Goal: Transaction & Acquisition: Purchase product/service

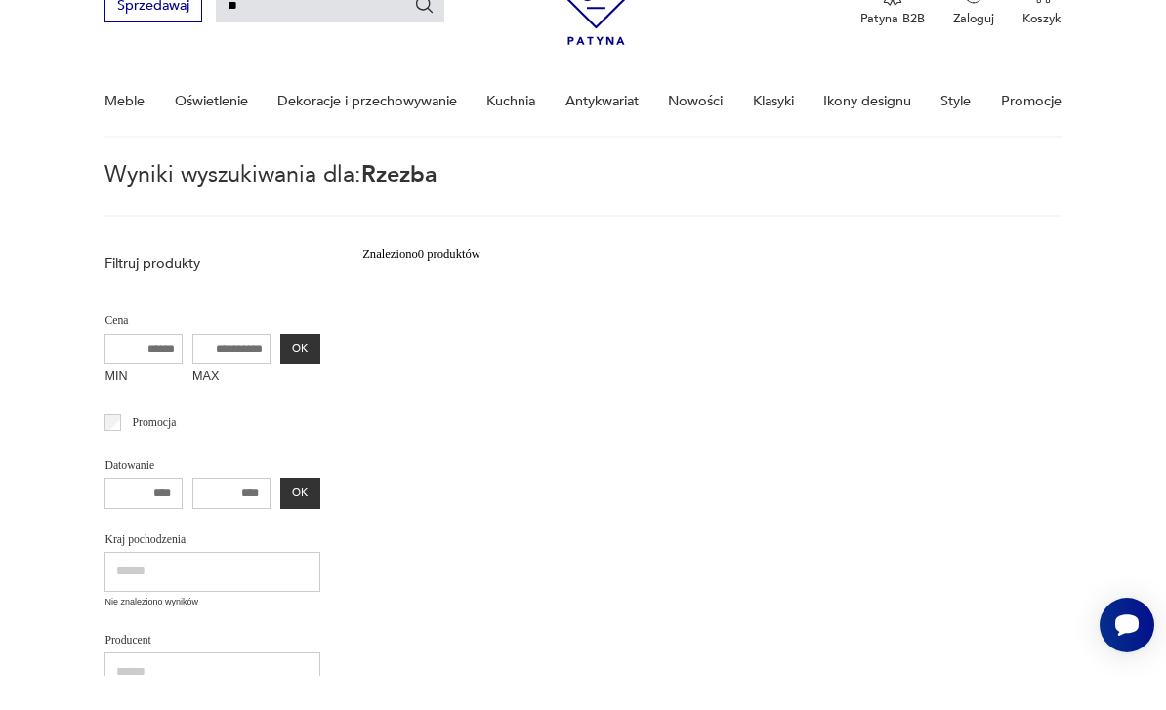
type input "*"
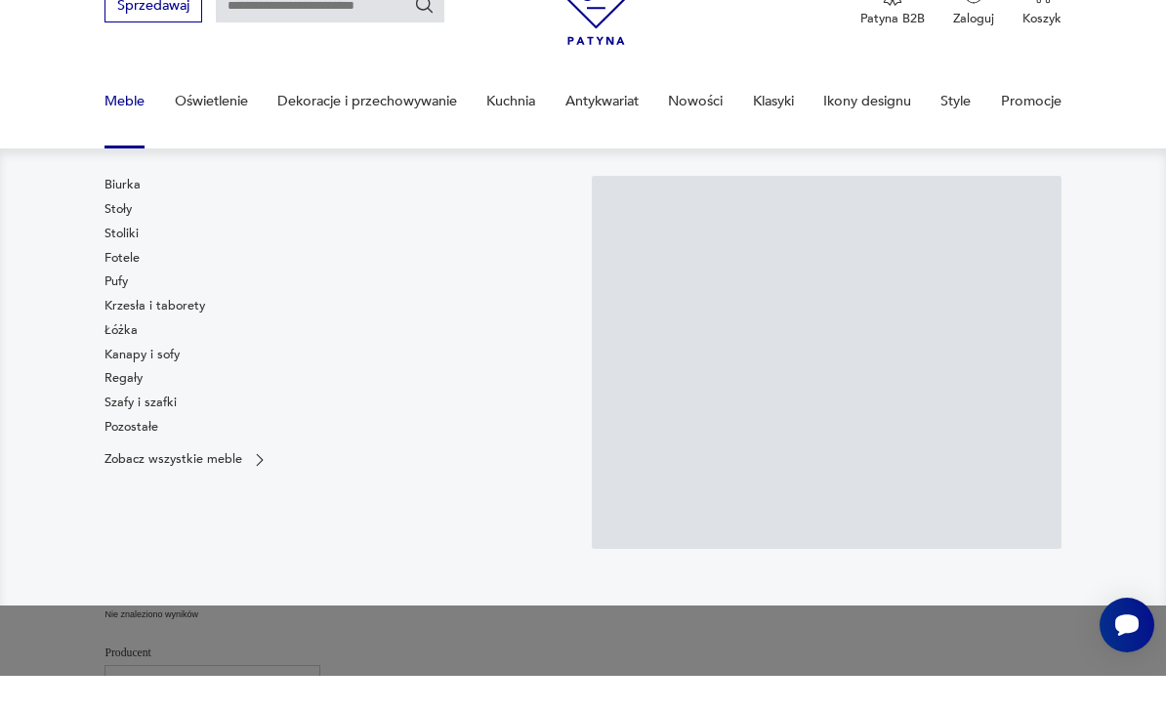
scroll to position [34, 0]
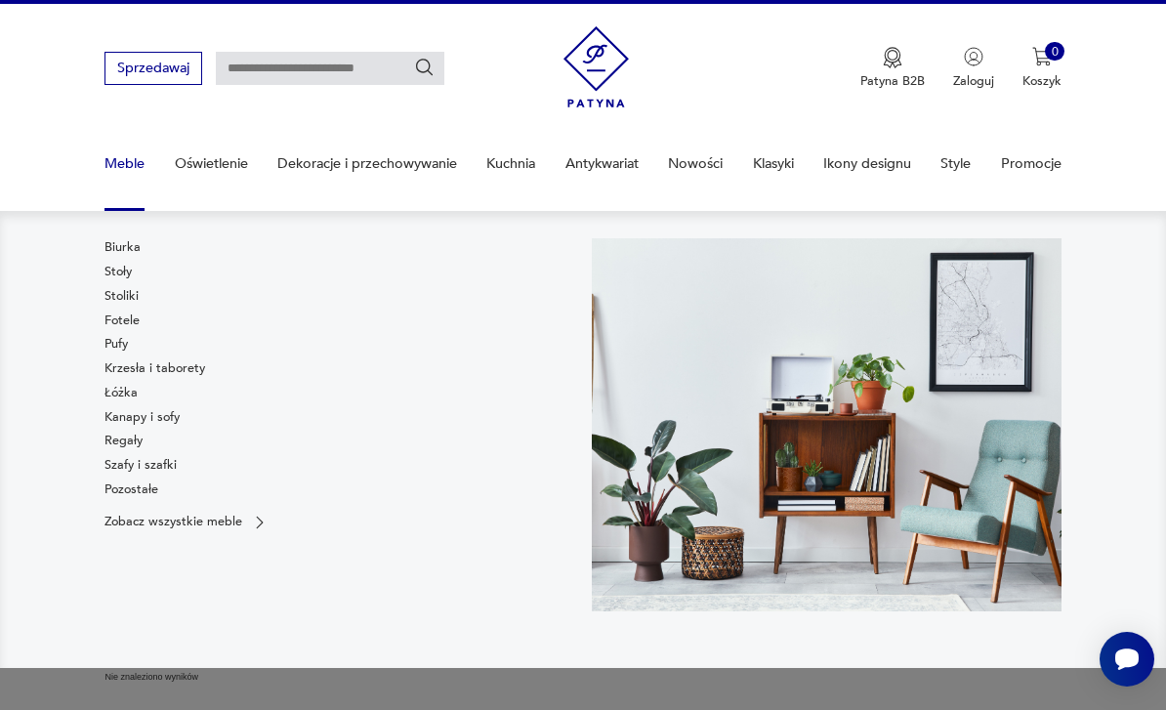
click at [124, 255] on link "Biurka" at bounding box center [122, 247] width 36 height 18
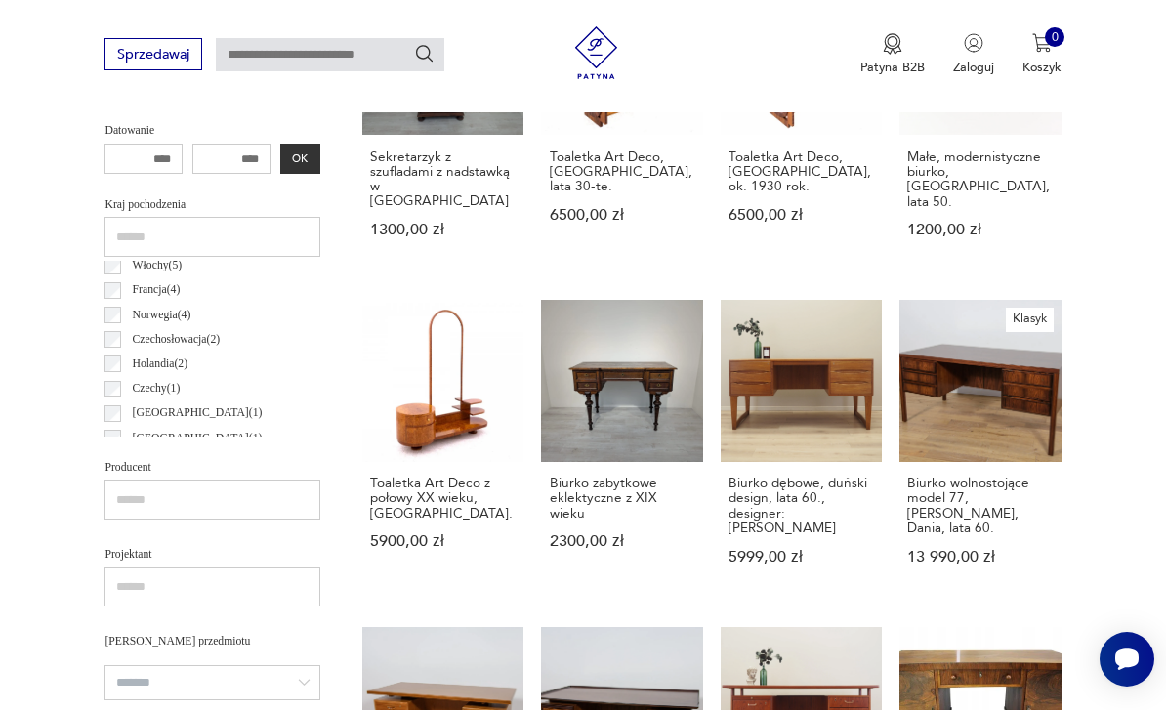
scroll to position [108, 0]
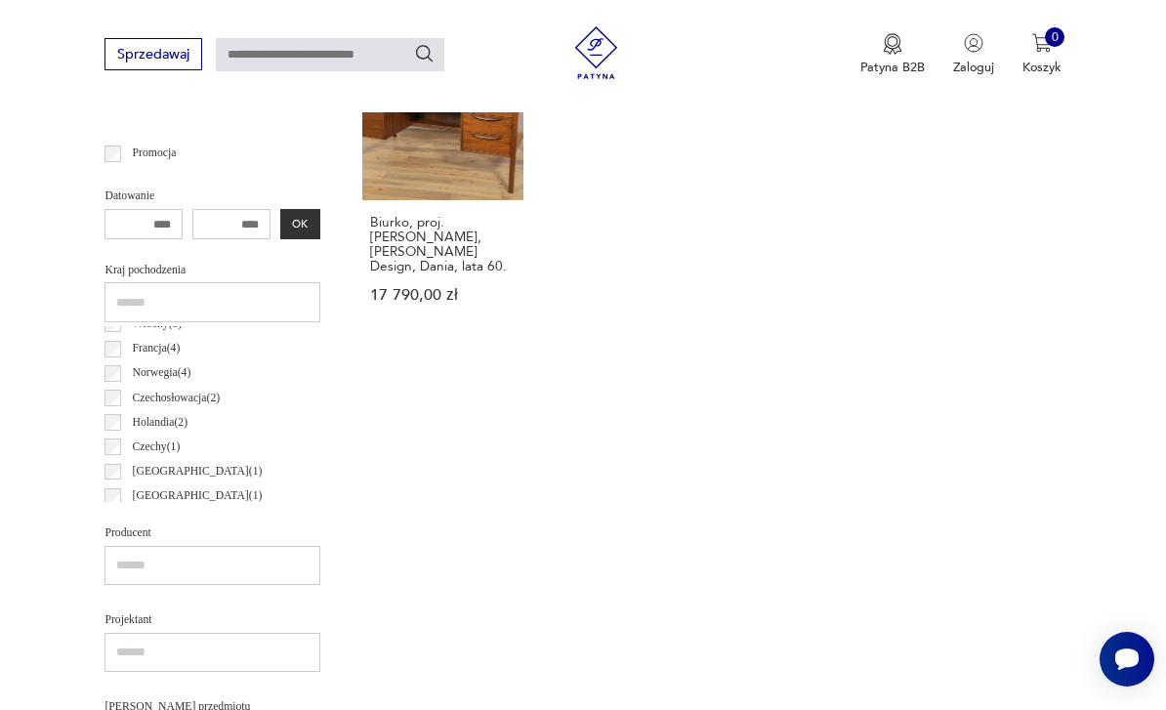
scroll to position [793, 0]
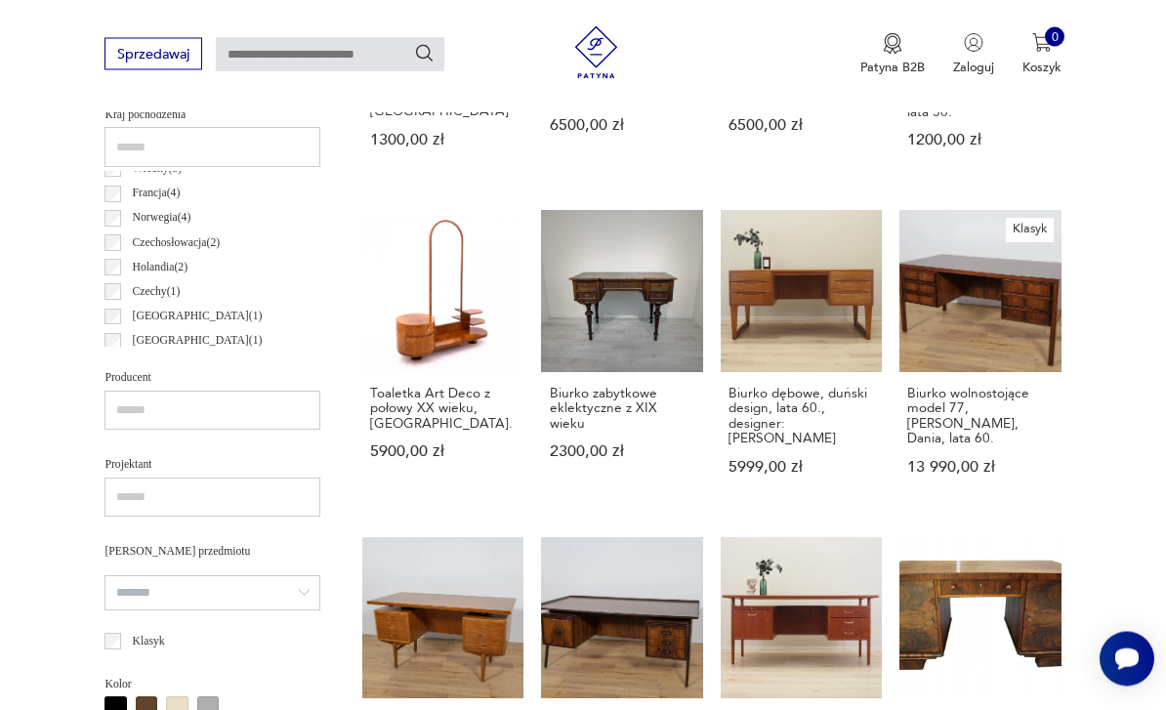
scroll to position [922, 0]
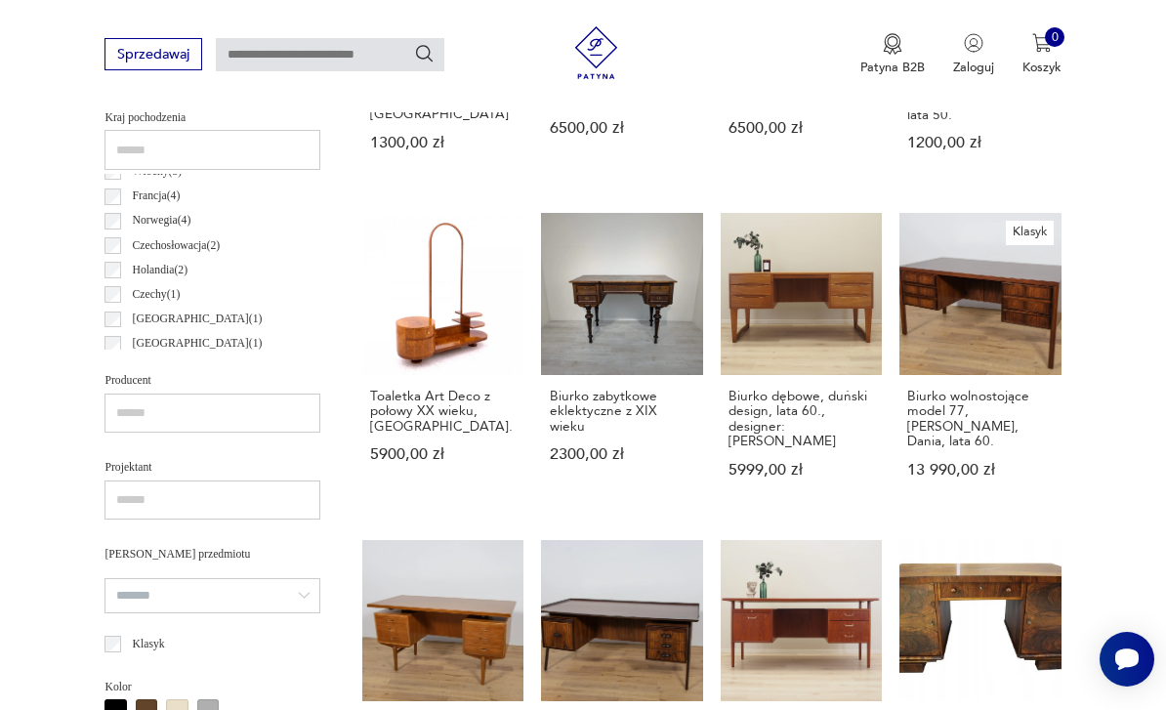
click at [123, 341] on label "[GEOGRAPHIC_DATA] ( 1 )" at bounding box center [191, 344] width 141 height 24
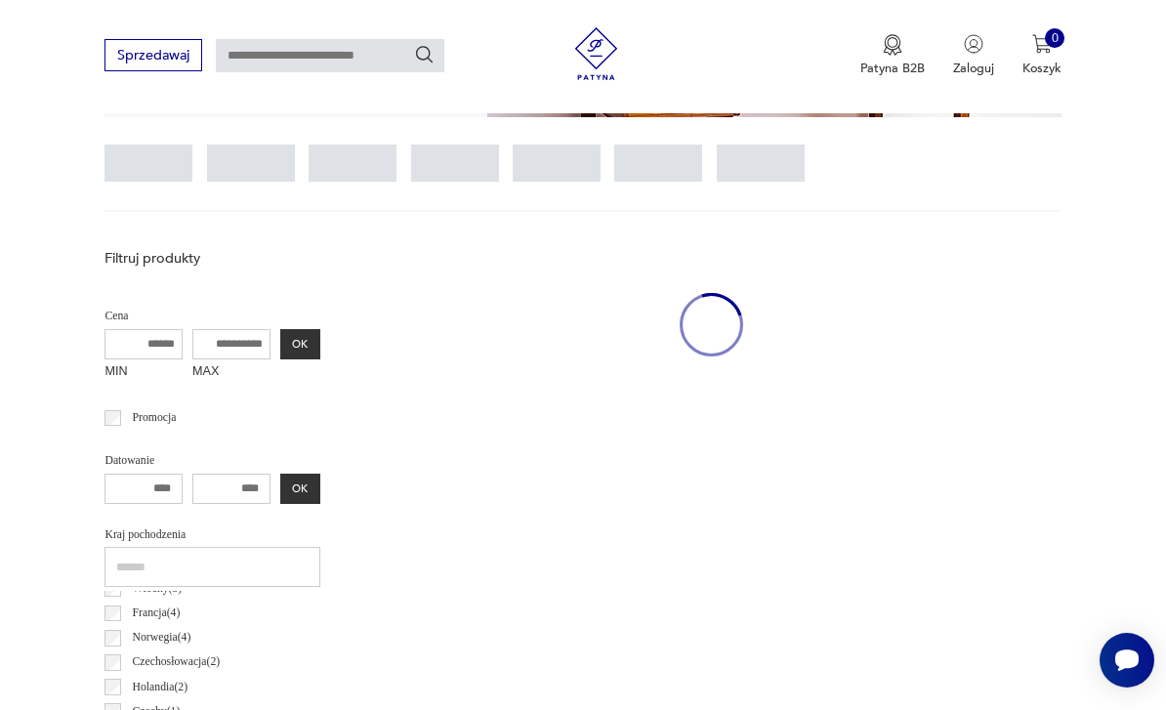
scroll to position [451, 0]
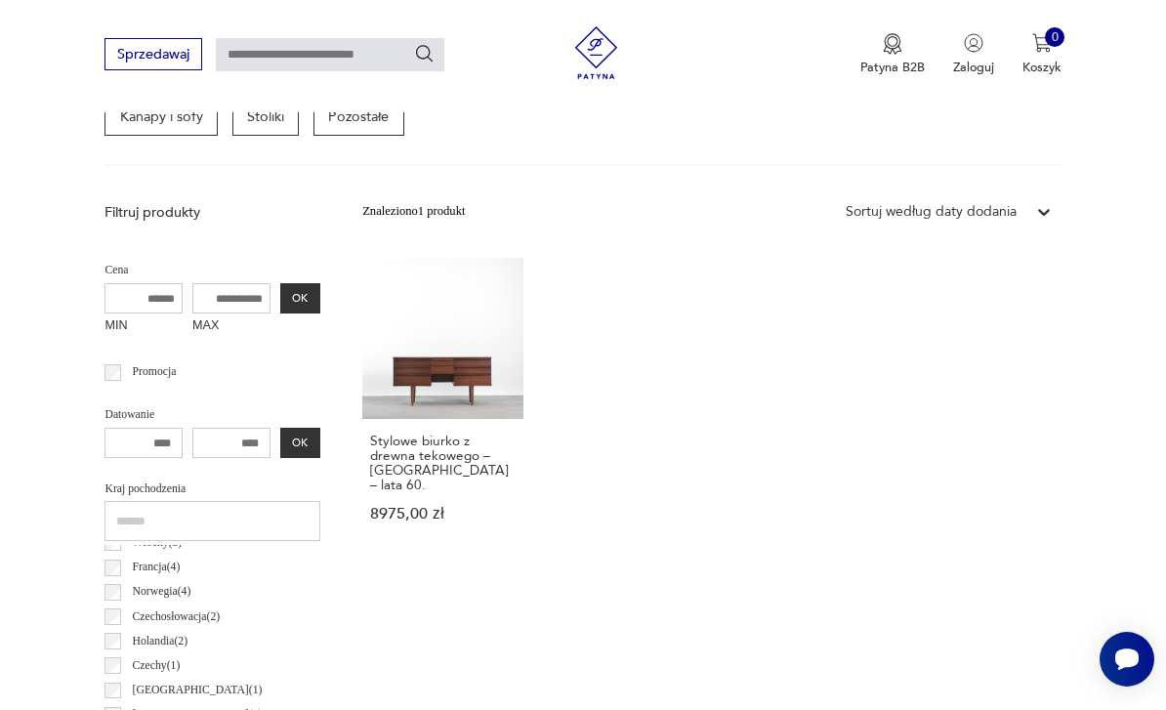
scroll to position [451, 0]
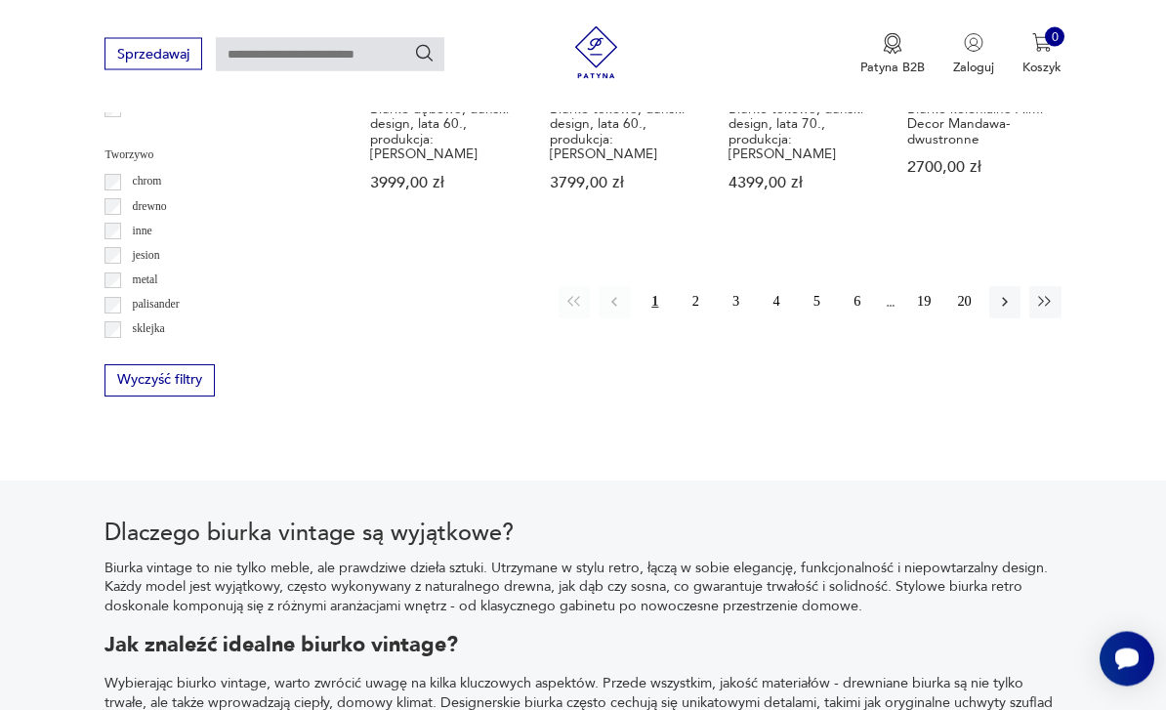
scroll to position [1863, 0]
click at [1004, 294] on button "button" at bounding box center [1004, 301] width 31 height 31
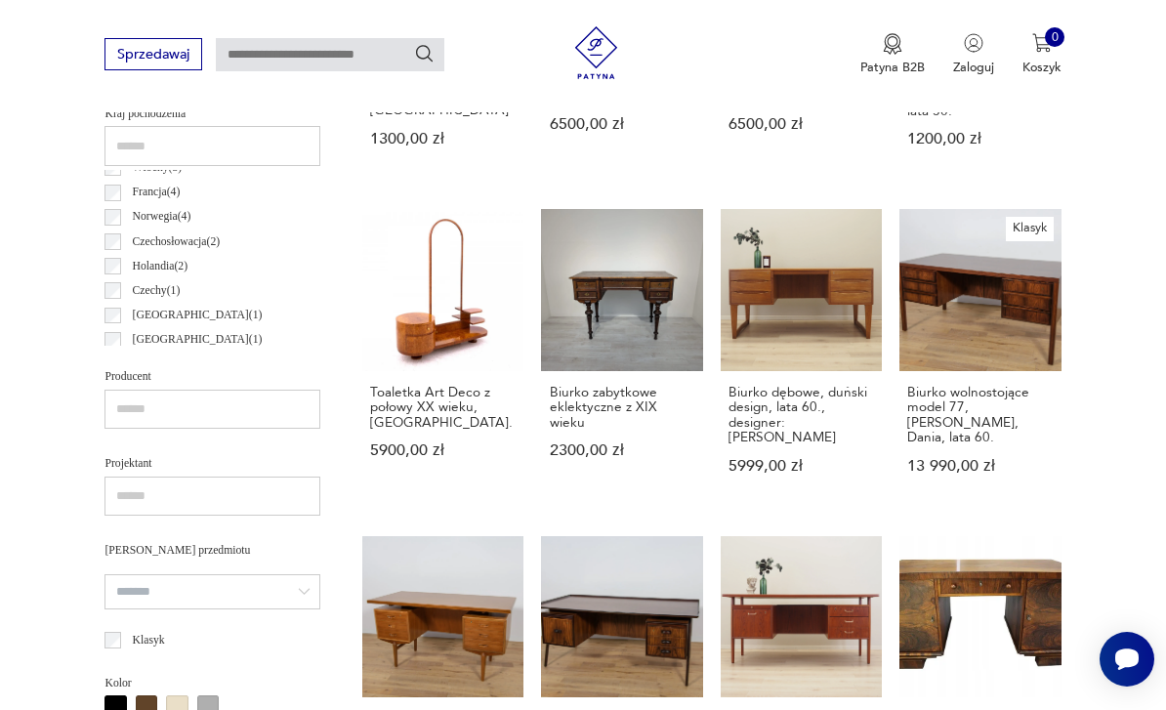
scroll to position [451, 0]
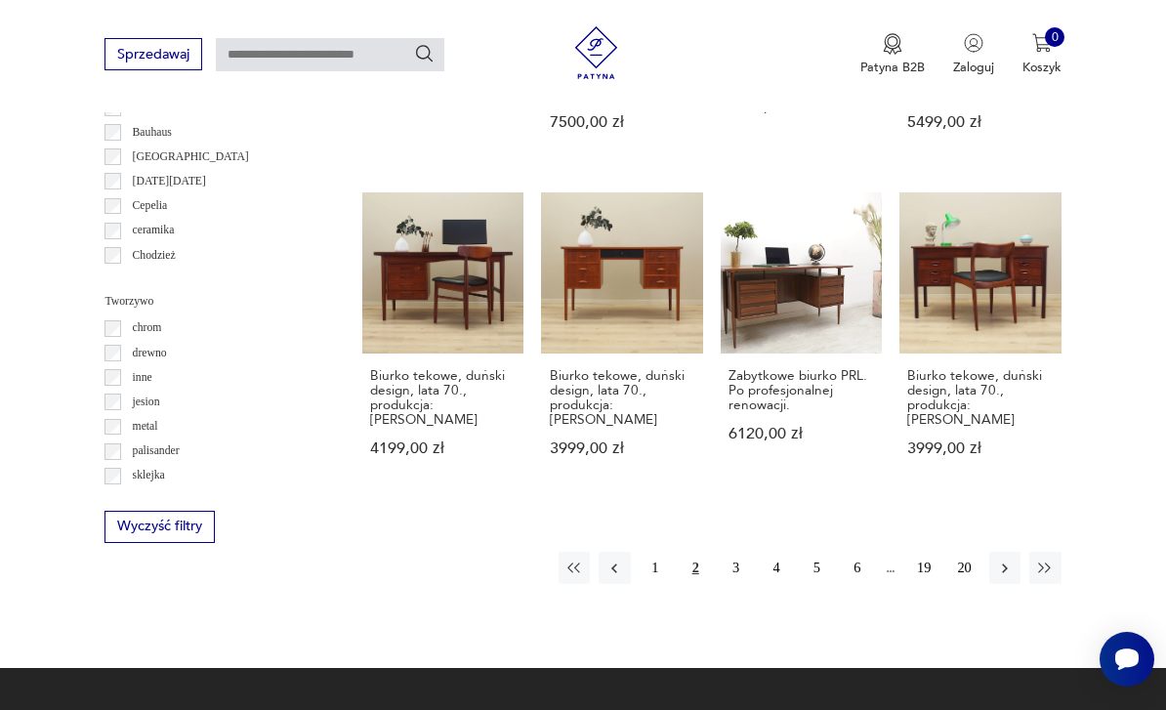
click at [748, 552] on button "3" at bounding box center [734, 567] width 31 height 31
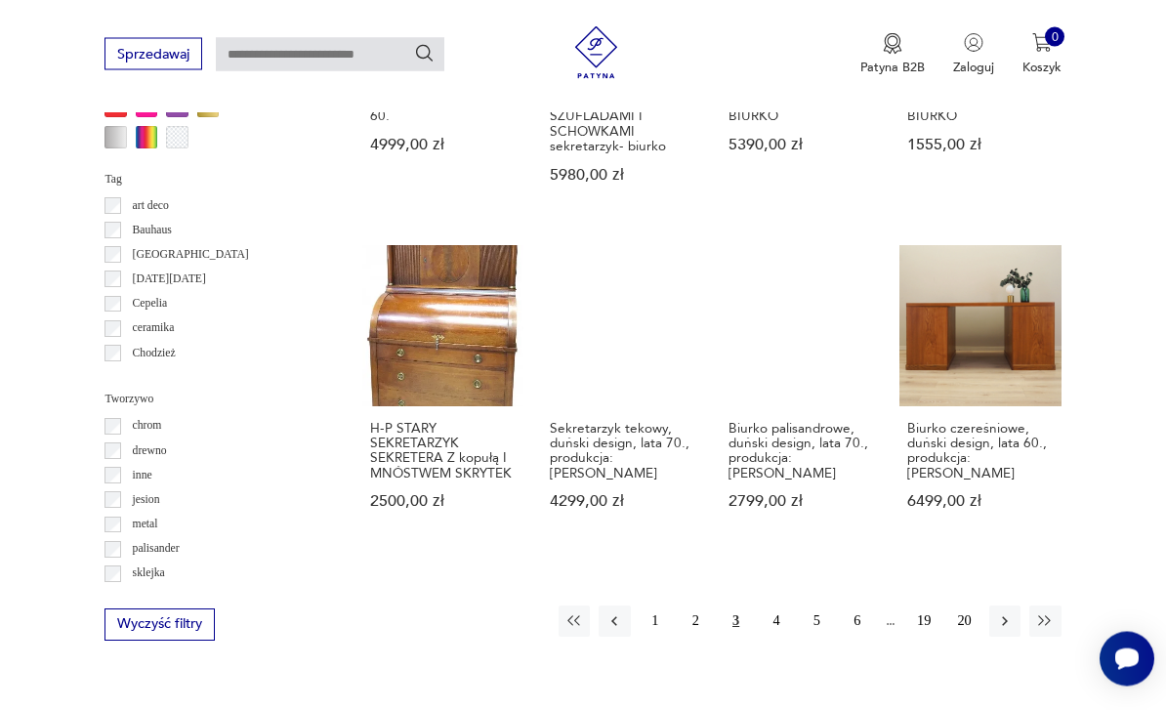
scroll to position [1624, 0]
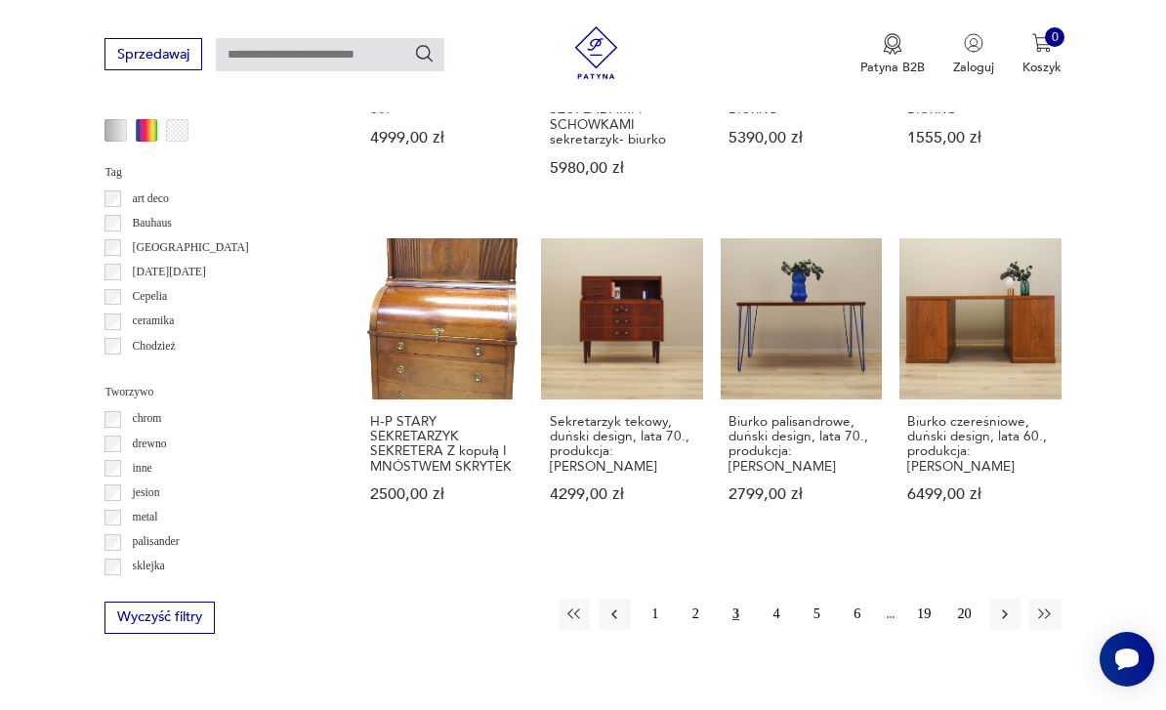
click at [785, 598] on button "4" at bounding box center [775, 613] width 31 height 31
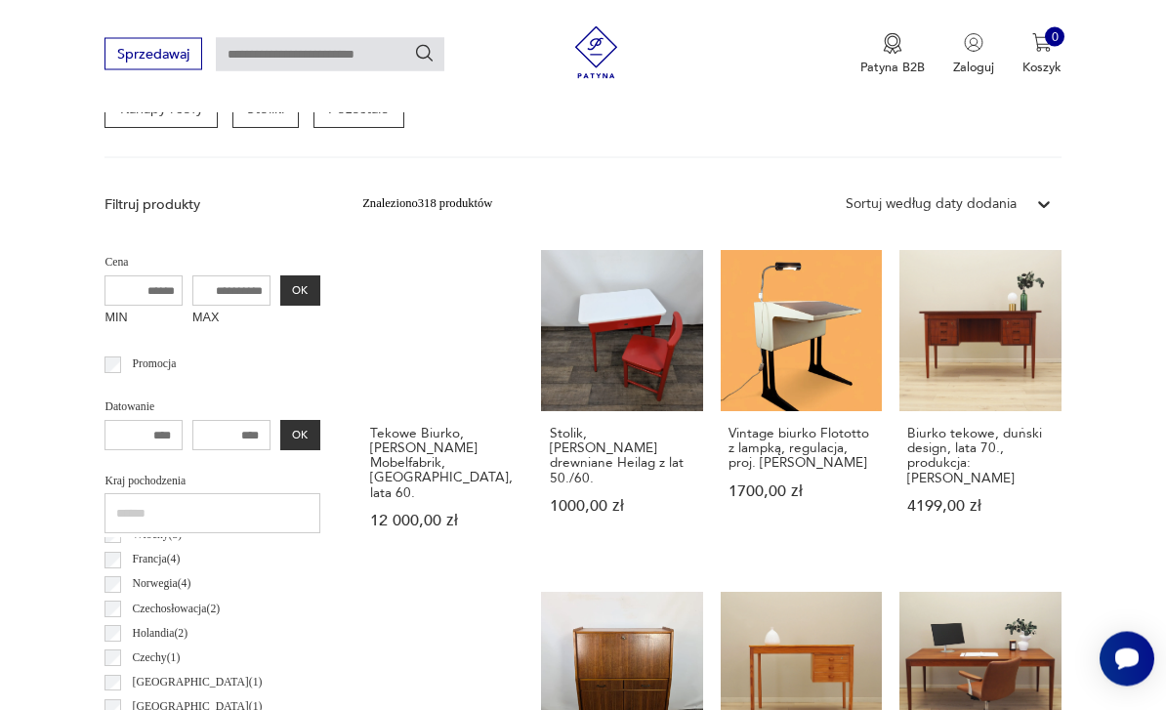
scroll to position [451, 0]
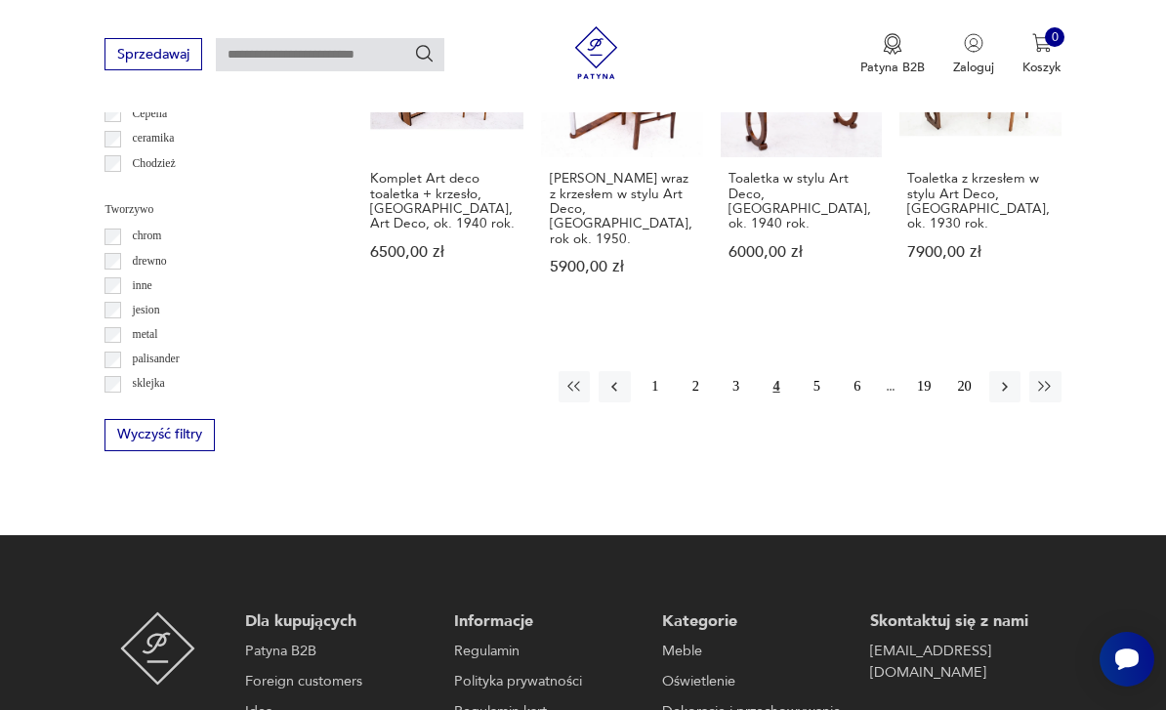
click at [821, 371] on button "5" at bounding box center [815, 386] width 31 height 31
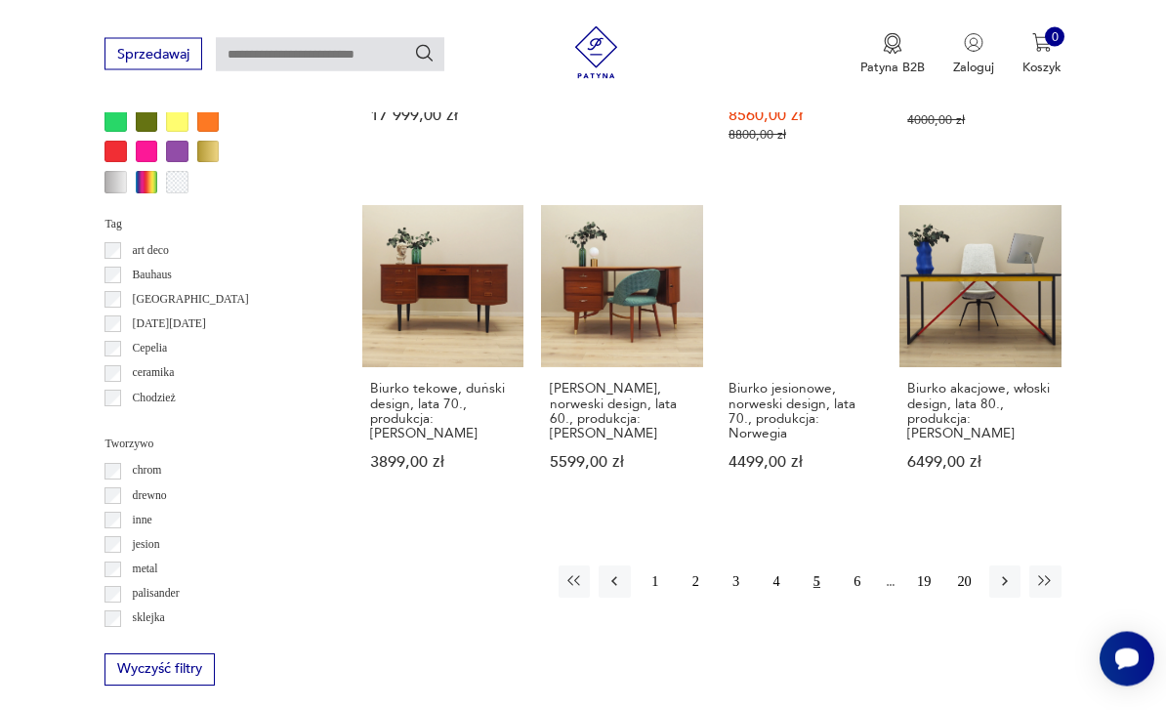
scroll to position [1575, 0]
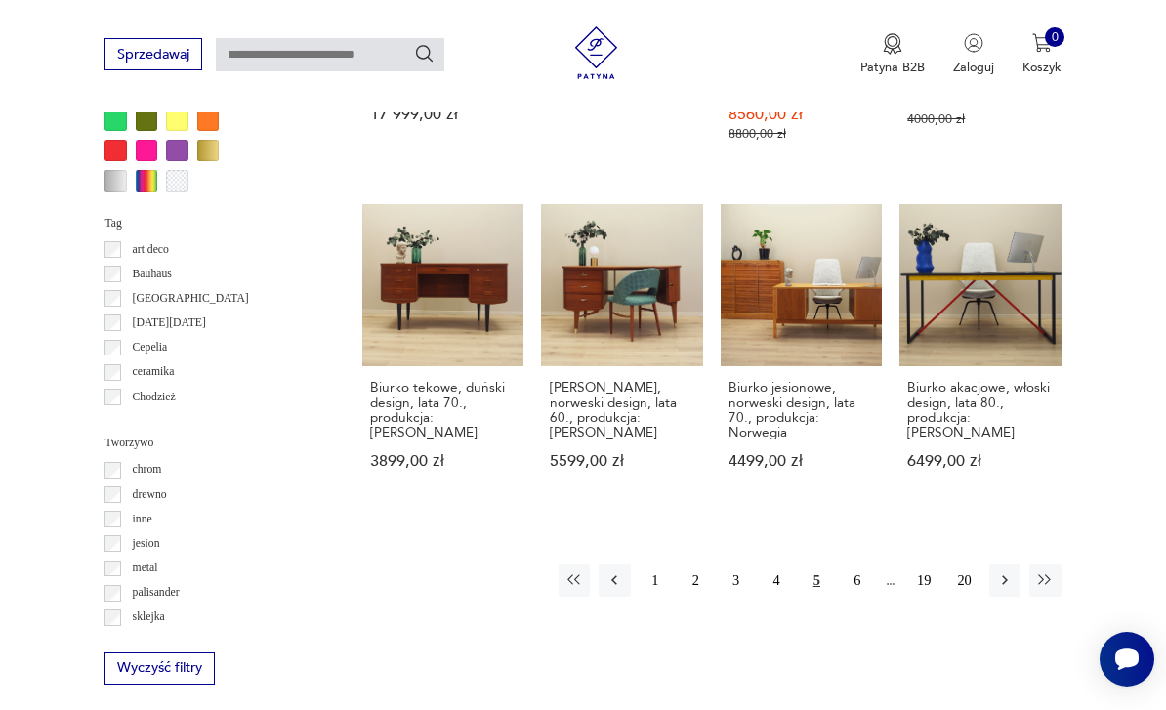
click at [863, 586] on button "6" at bounding box center [856, 579] width 31 height 31
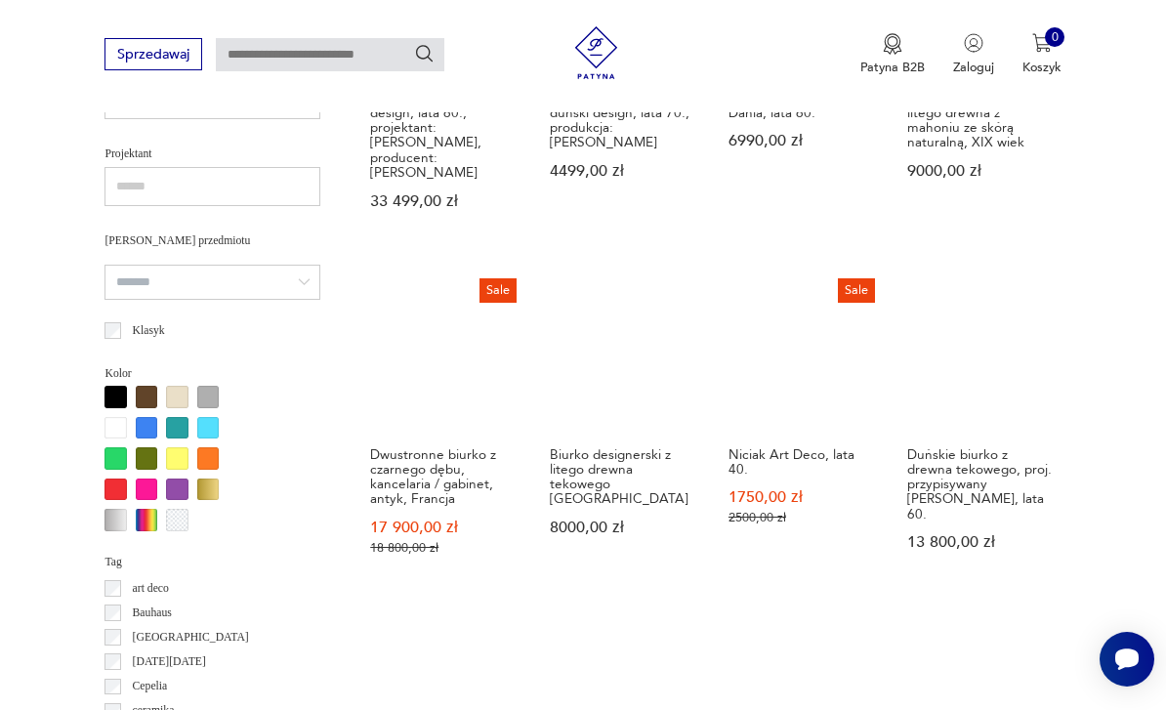
scroll to position [1239, 0]
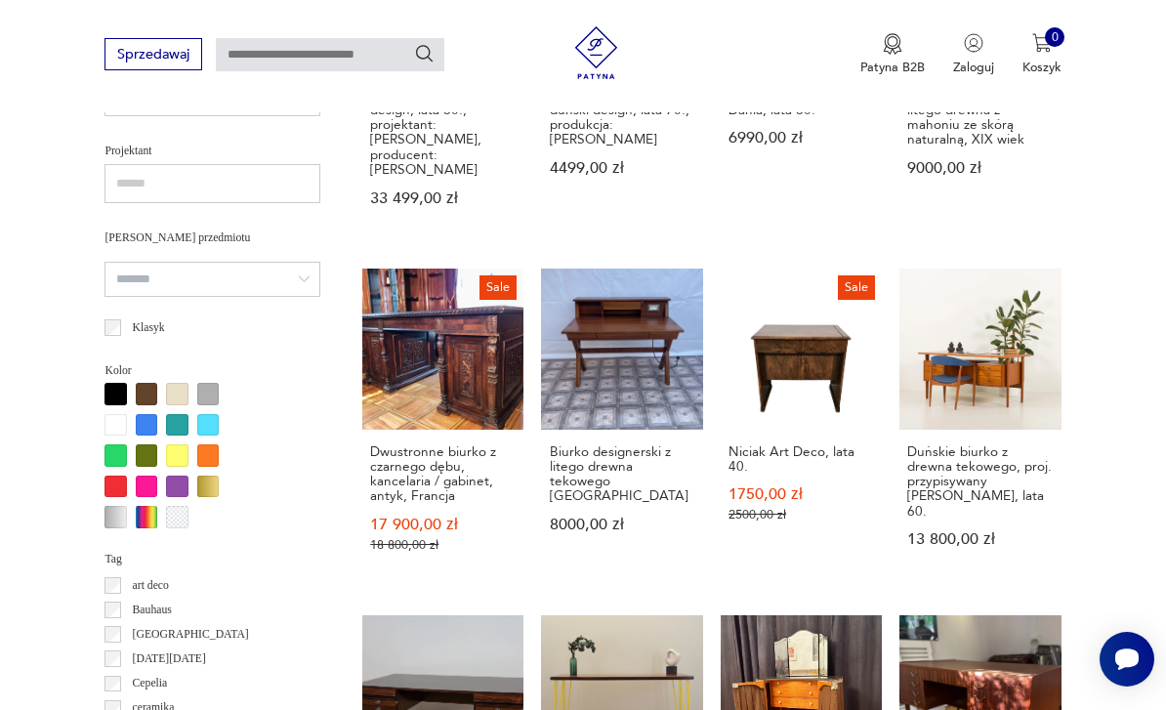
click at [382, 376] on link "Sale Dwustronne biurko z czarnego dębu, kancelaria / gabinet, antyk, Francja 17…" at bounding box center [442, 427] width 161 height 318
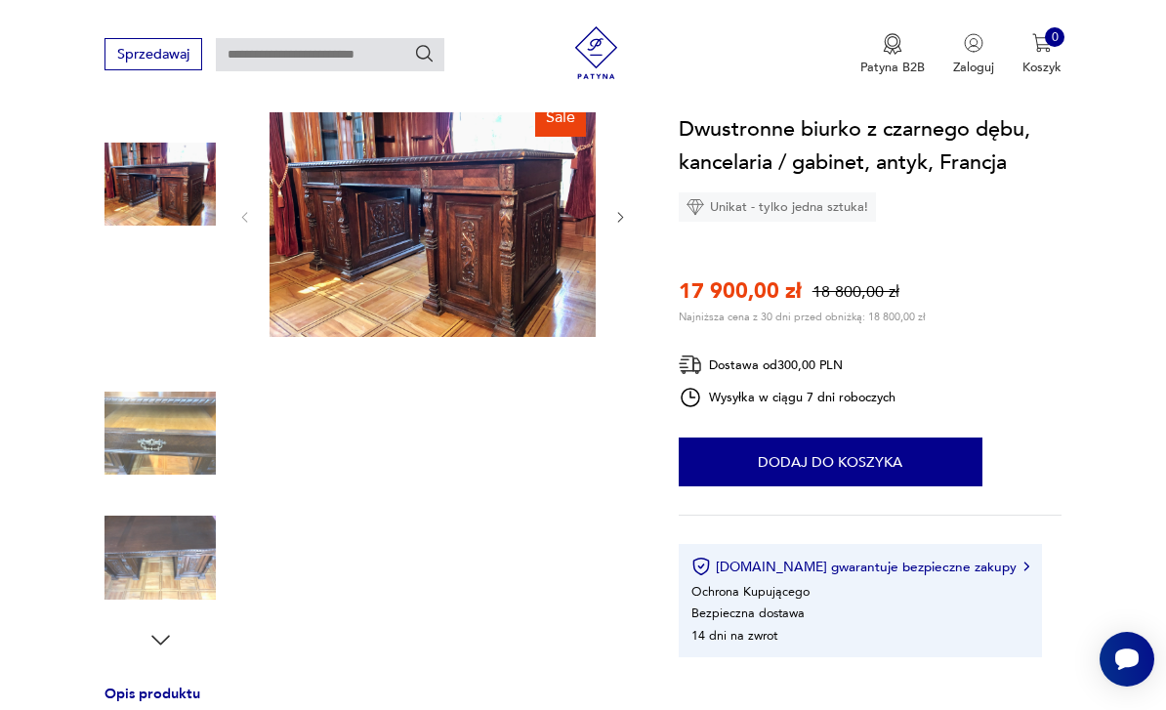
click at [149, 211] on img at bounding box center [159, 184] width 111 height 111
click at [154, 200] on img at bounding box center [159, 184] width 111 height 111
click at [144, 327] on img at bounding box center [159, 308] width 111 height 111
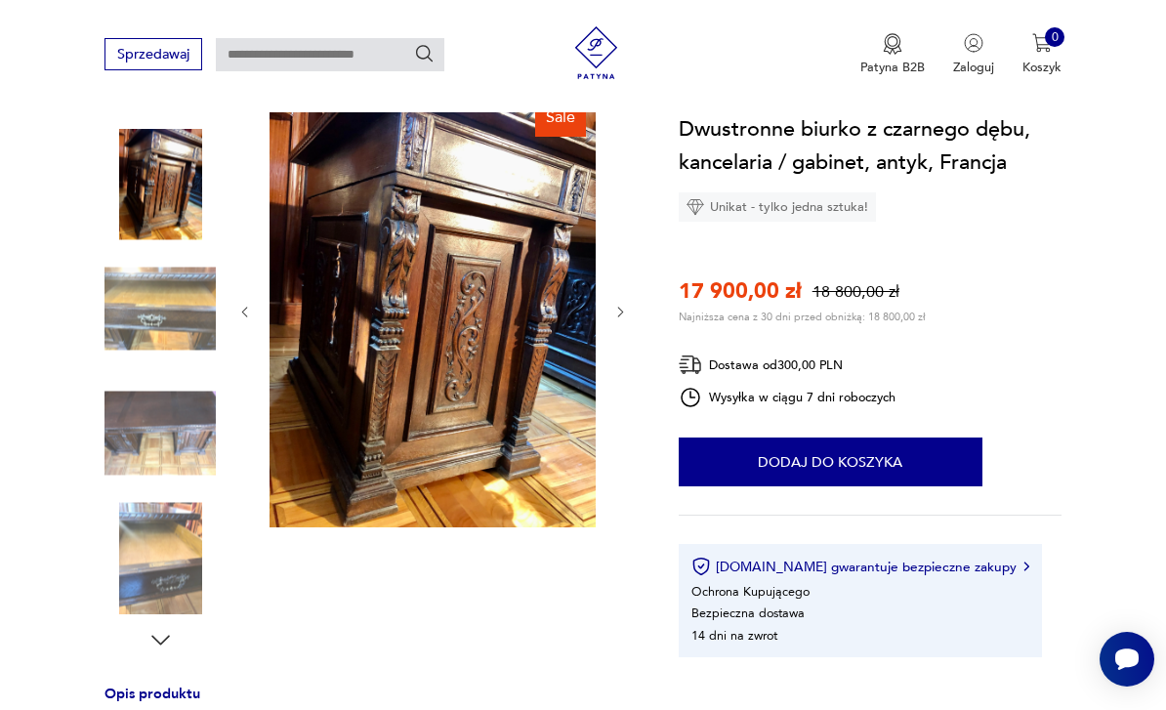
click at [147, 446] on img at bounding box center [159, 433] width 111 height 111
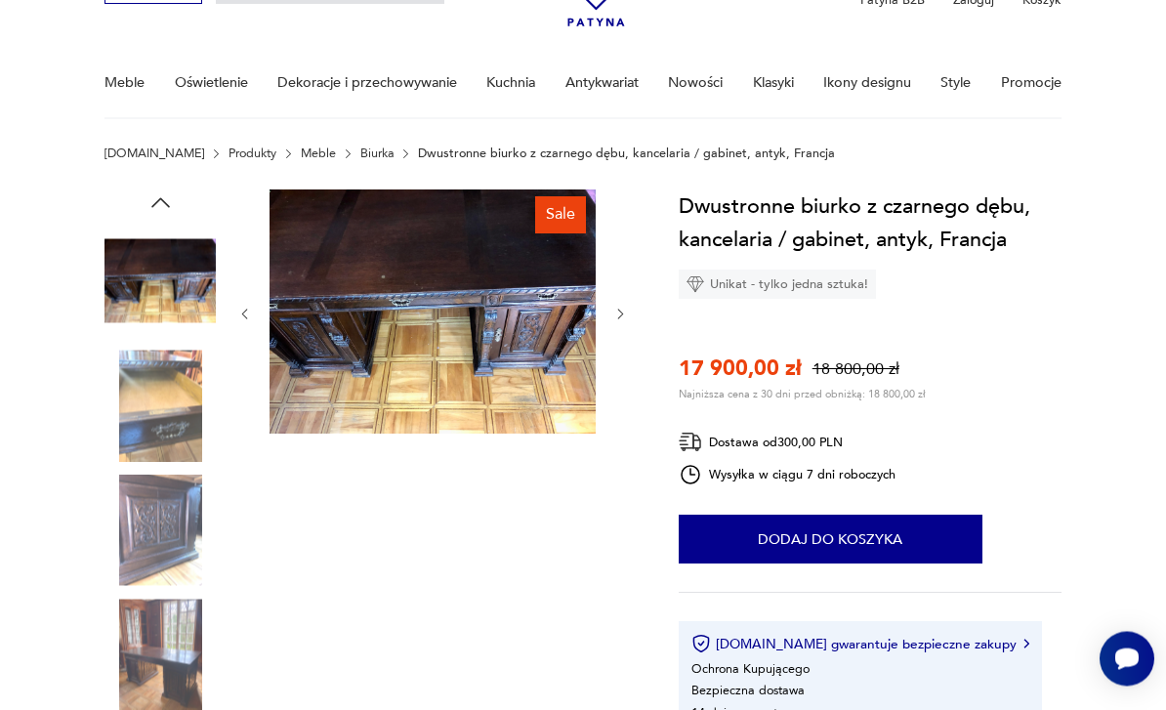
scroll to position [99, 0]
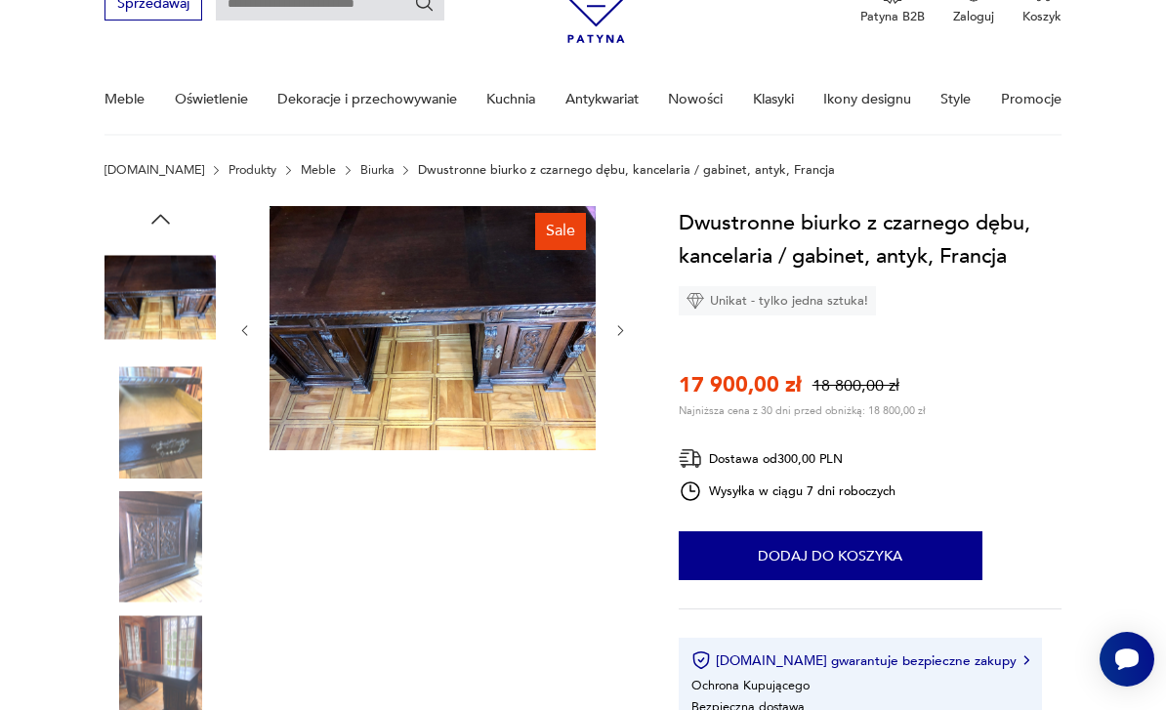
click at [351, 378] on img at bounding box center [432, 328] width 326 height 245
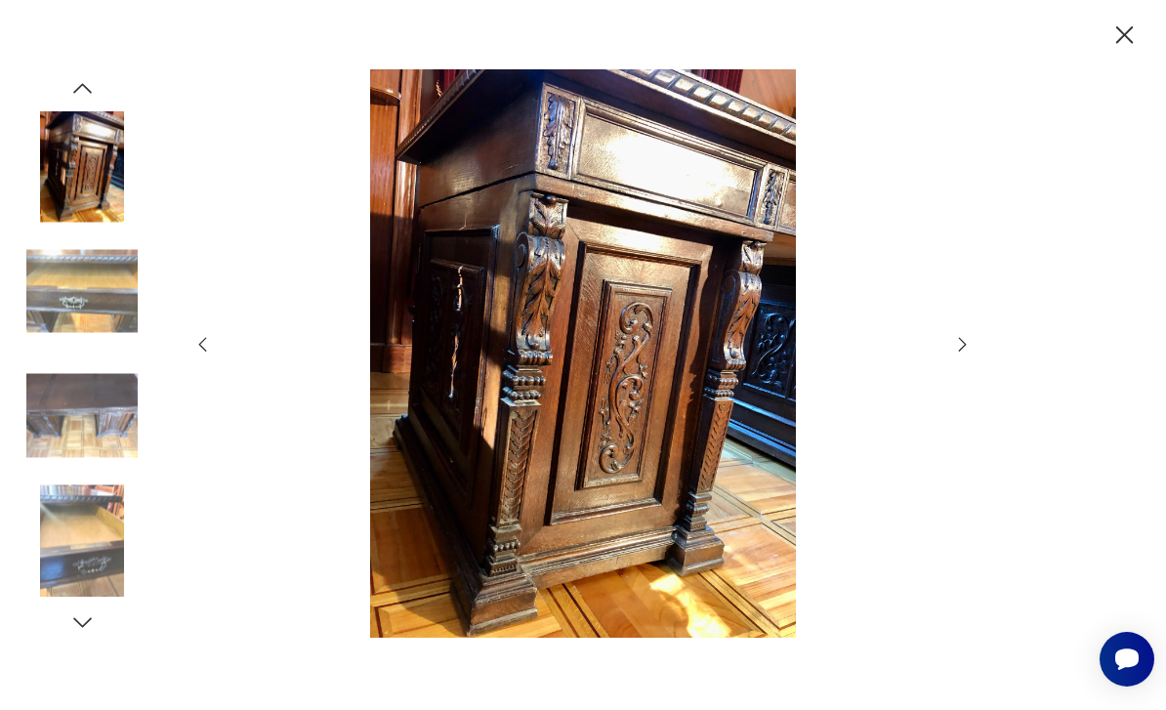
click at [1121, 40] on icon "button" at bounding box center [1124, 35] width 31 height 31
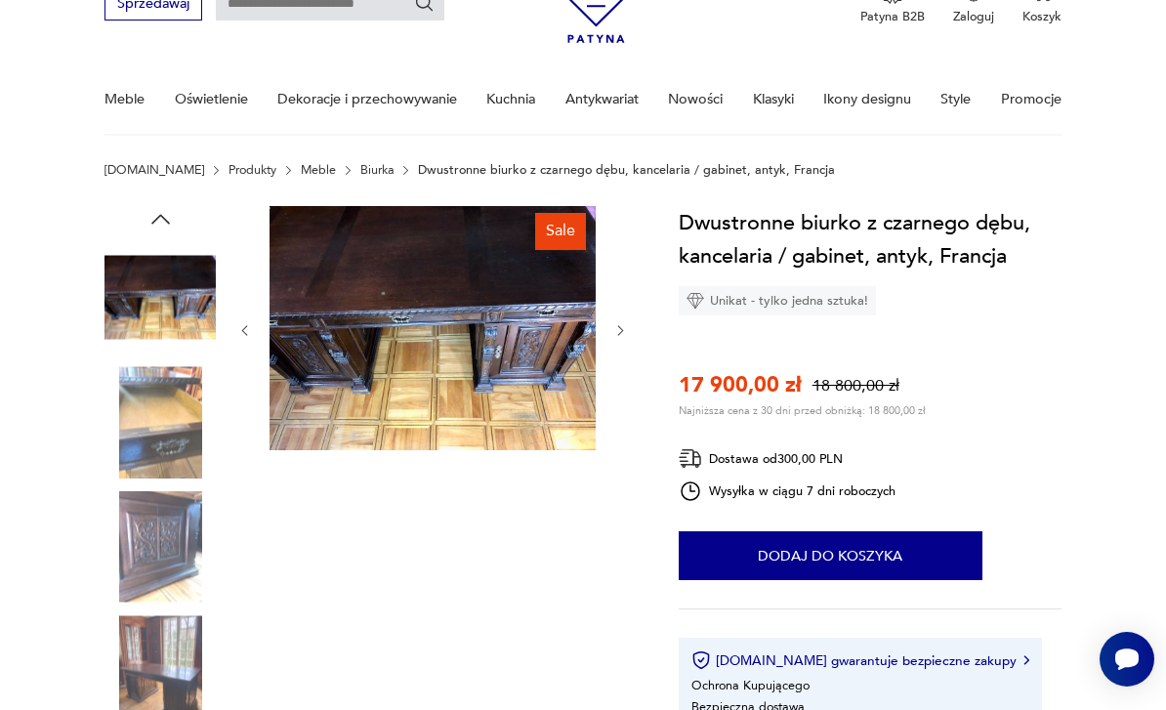
scroll to position [0, 0]
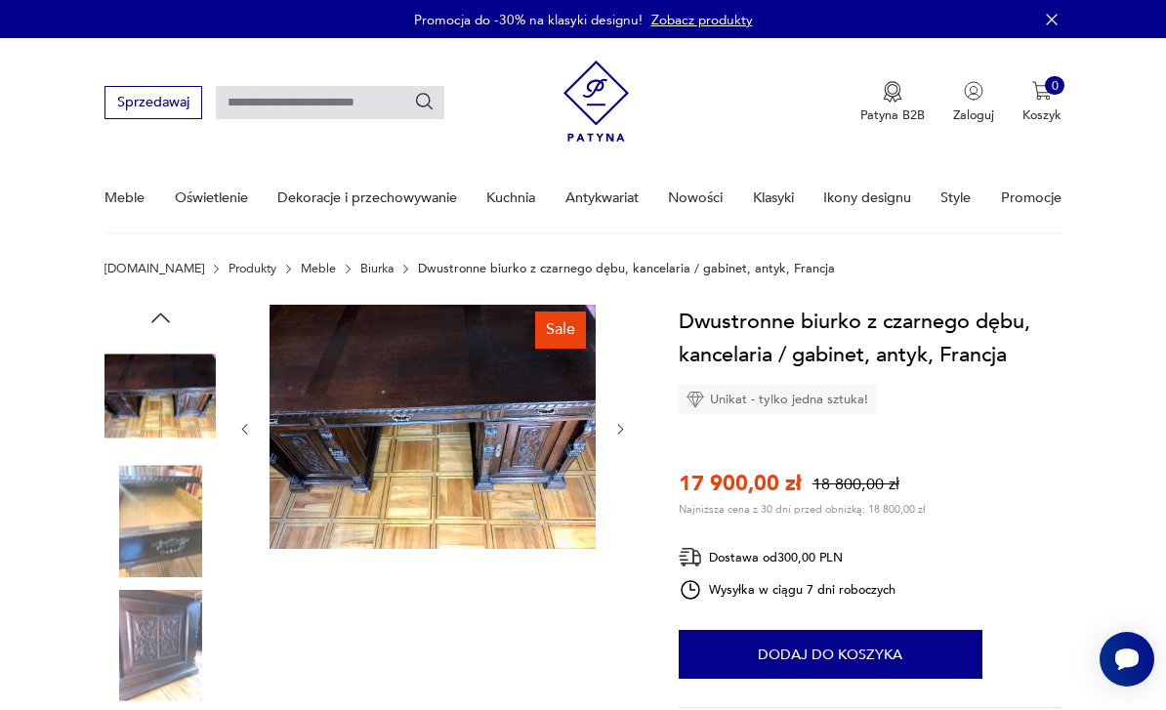
click at [294, 105] on input "text" at bounding box center [330, 102] width 228 height 33
type input "*****"
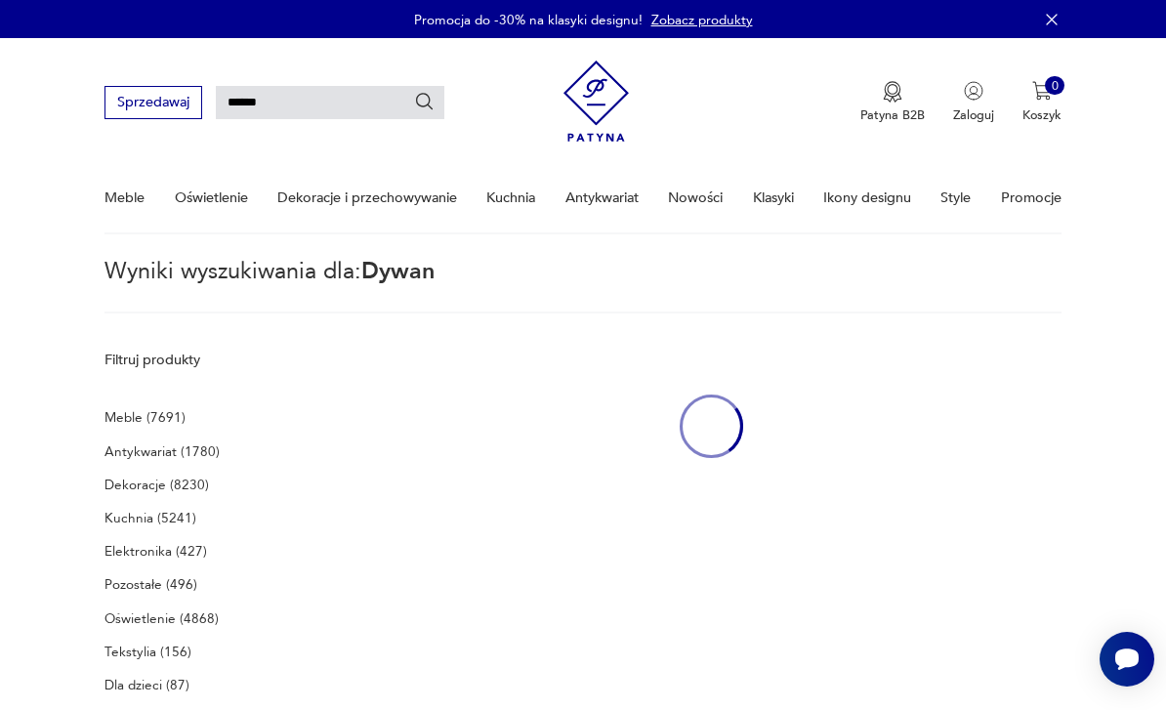
type input "*****"
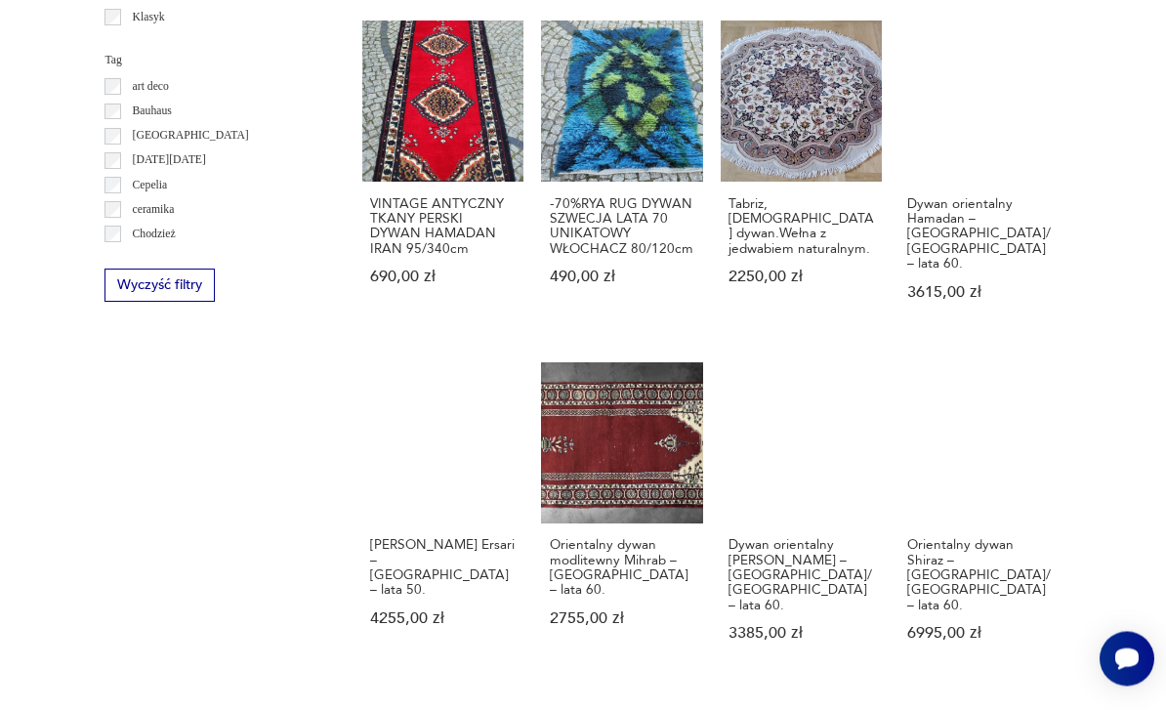
scroll to position [1025, 0]
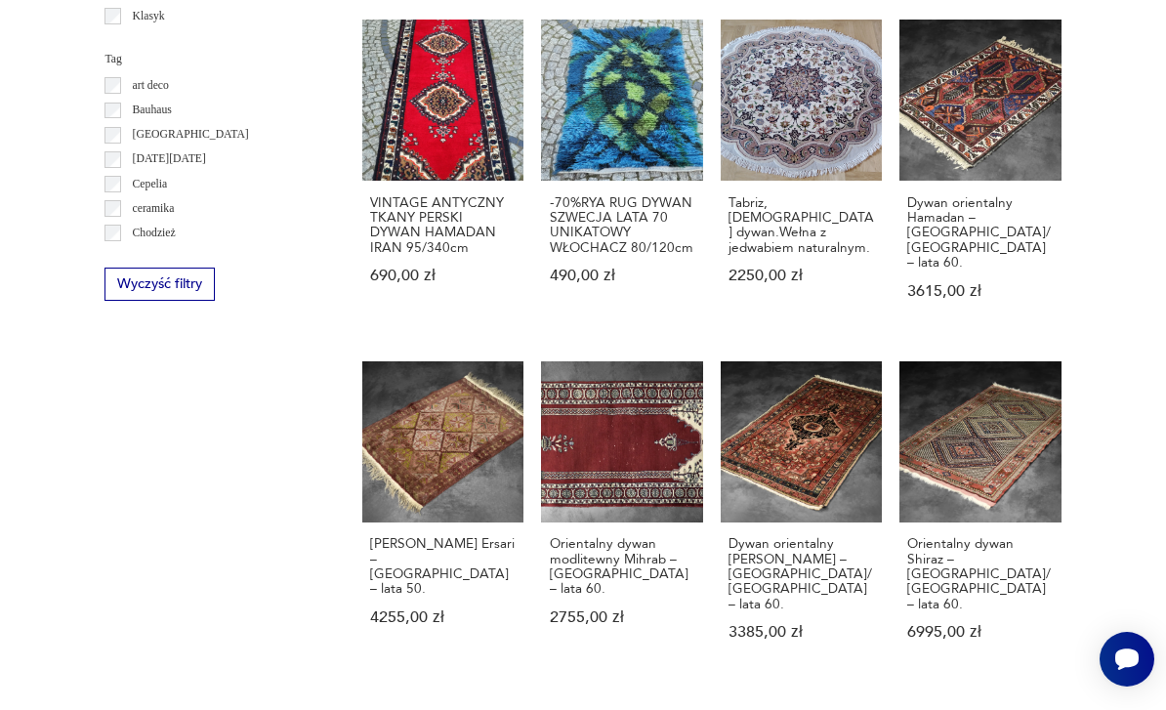
click at [825, 465] on link "Dywan orientalny [PERSON_NAME] – [GEOGRAPHIC_DATA]/[GEOGRAPHIC_DATA] – lata 60.…" at bounding box center [800, 517] width 161 height 313
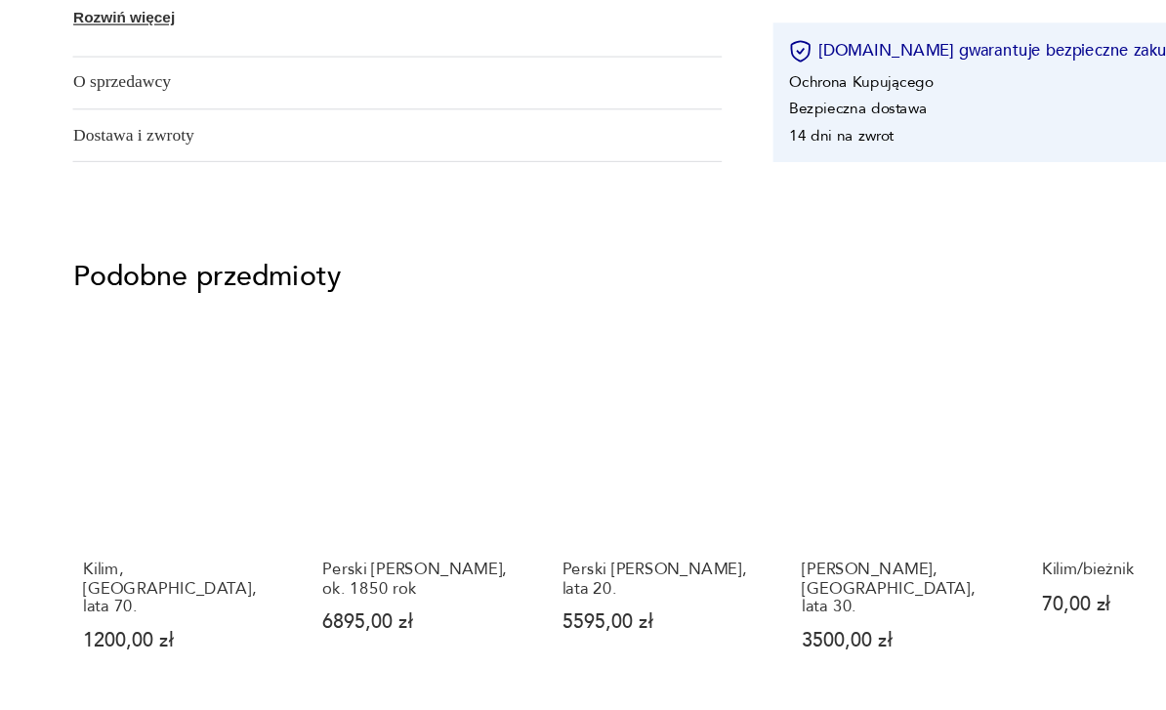
scroll to position [899, 0]
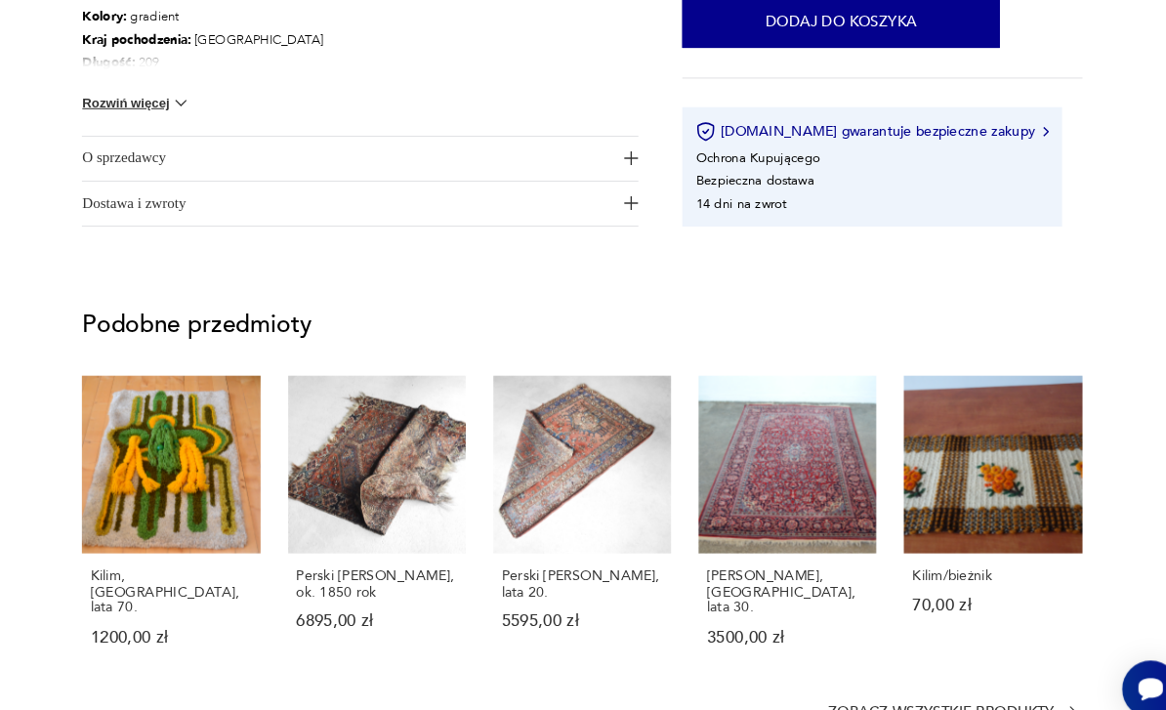
click at [359, 463] on link "Perski [PERSON_NAME], ok. 1850 rok 6895,00 zł" at bounding box center [387, 505] width 170 height 292
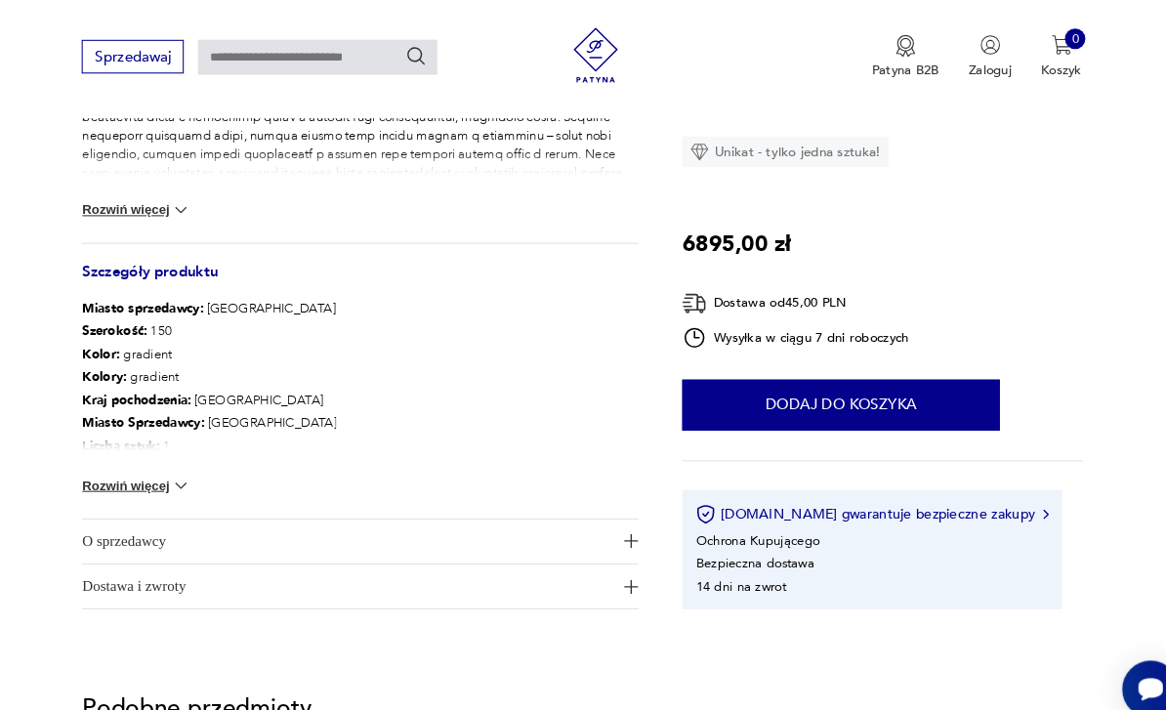
scroll to position [894, 0]
click at [104, 438] on p "Tagi: industrial , vintage , Idzie jesień" at bounding box center [225, 449] width 243 height 22
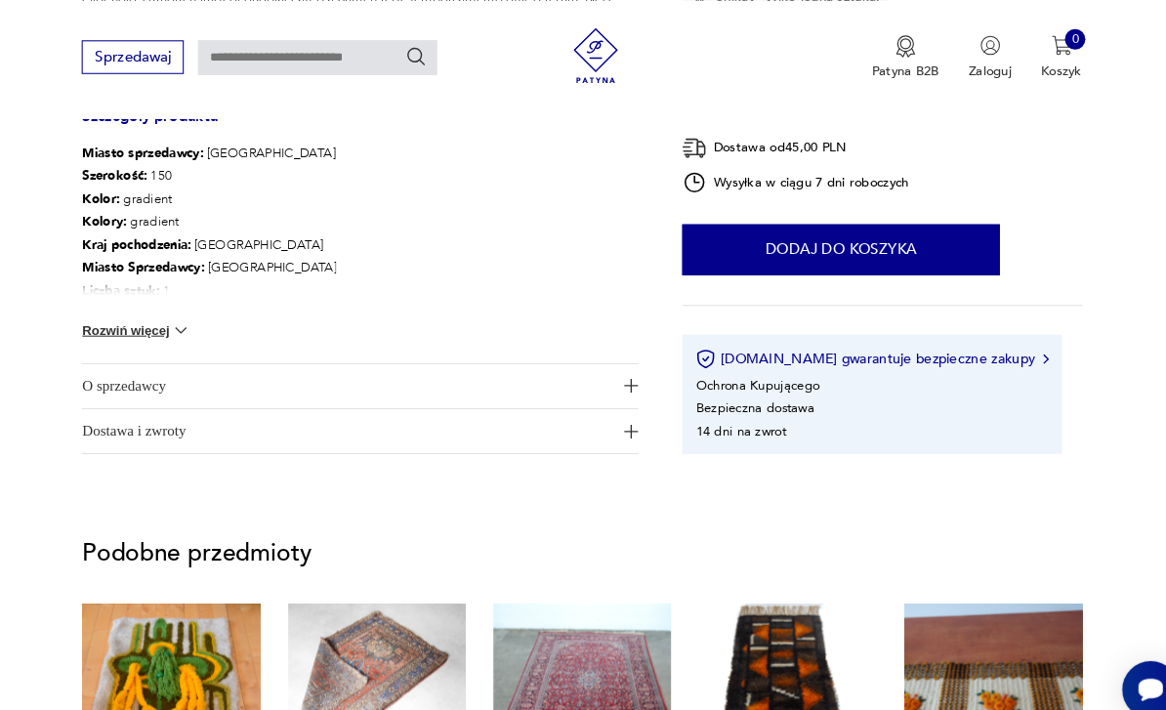
scroll to position [1044, 0]
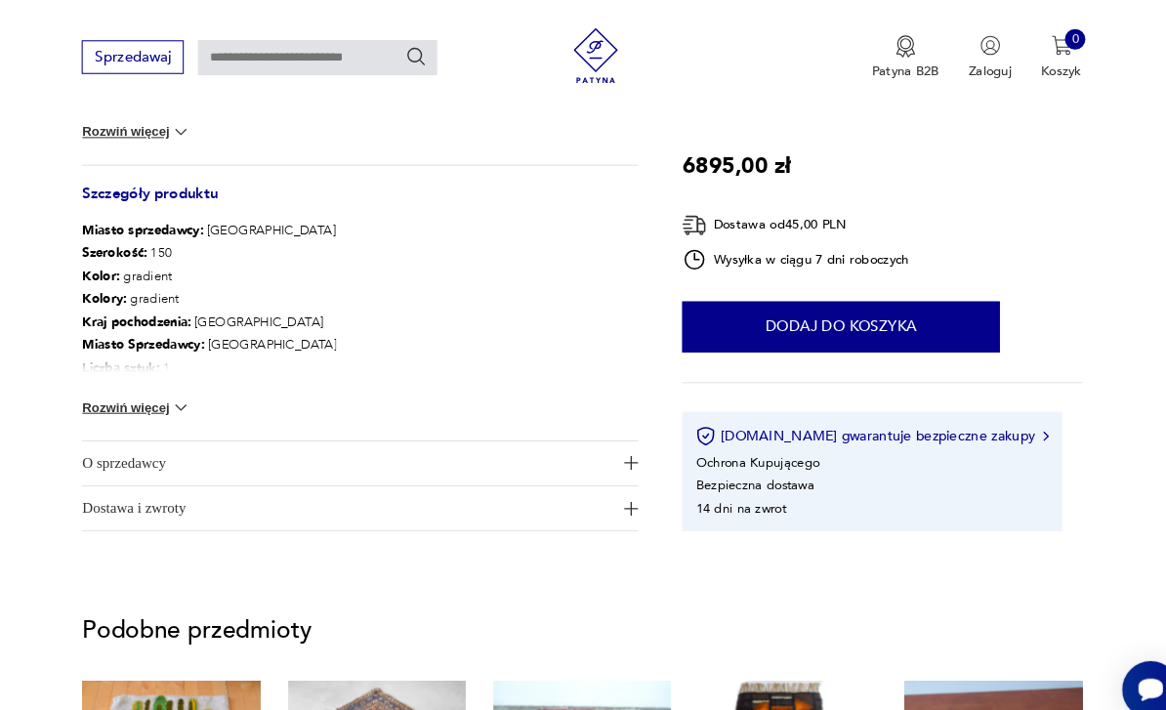
click at [124, 396] on button "Rozwiń więcej" at bounding box center [156, 390] width 104 height 20
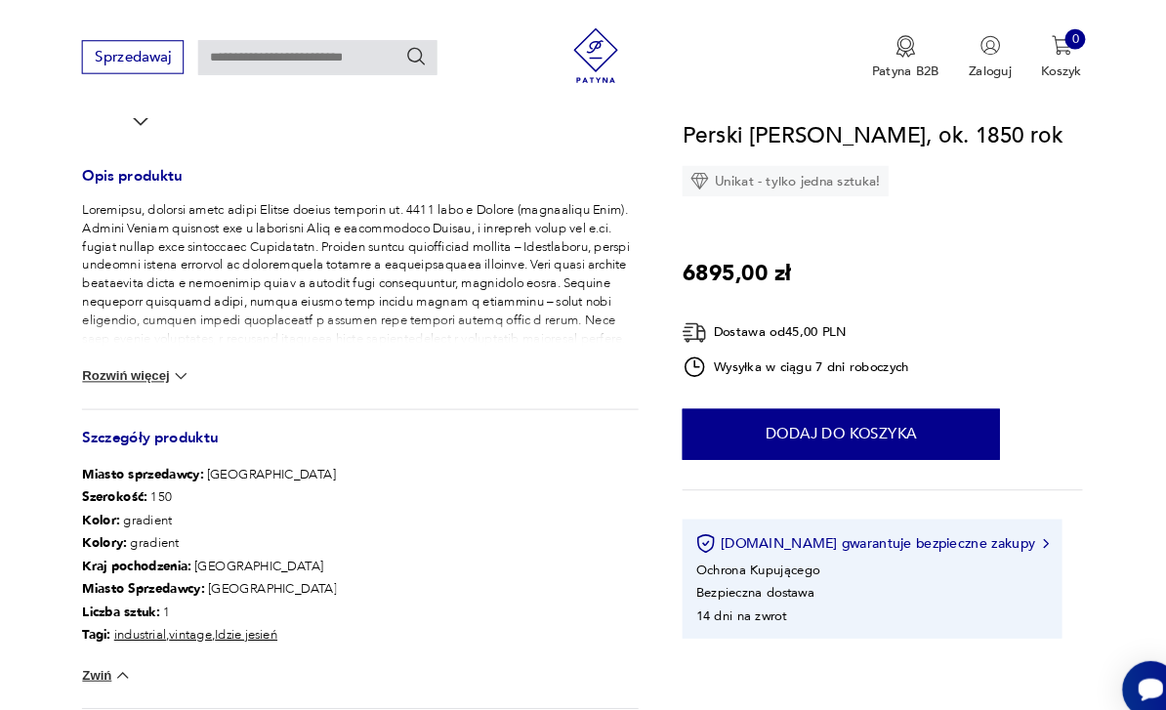
scroll to position [737, 0]
click at [104, 361] on button "Rozwiń więcej" at bounding box center [156, 359] width 104 height 20
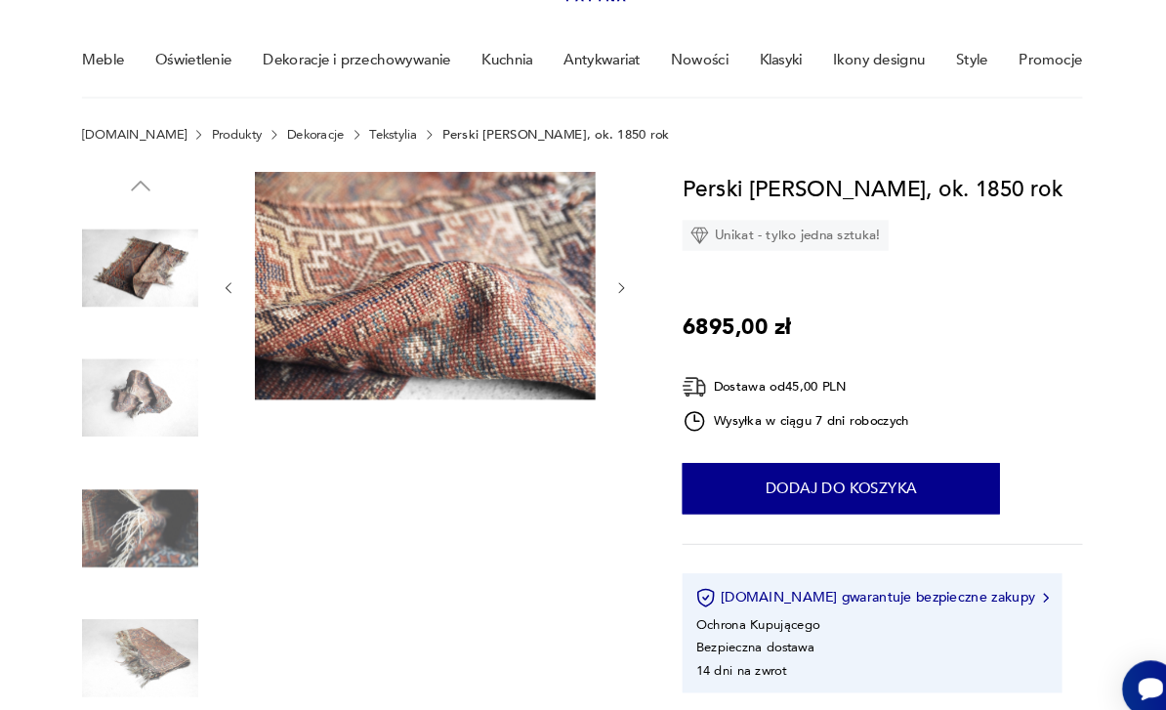
scroll to position [204, 0]
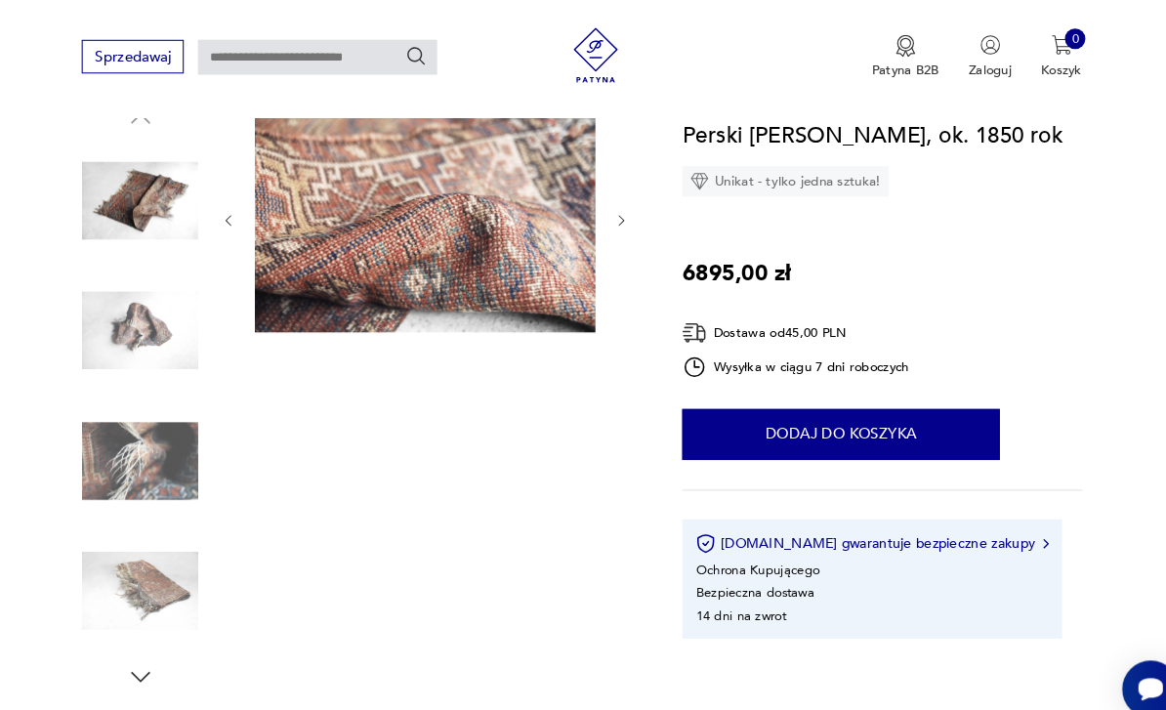
click at [124, 557] on img at bounding box center [159, 565] width 111 height 111
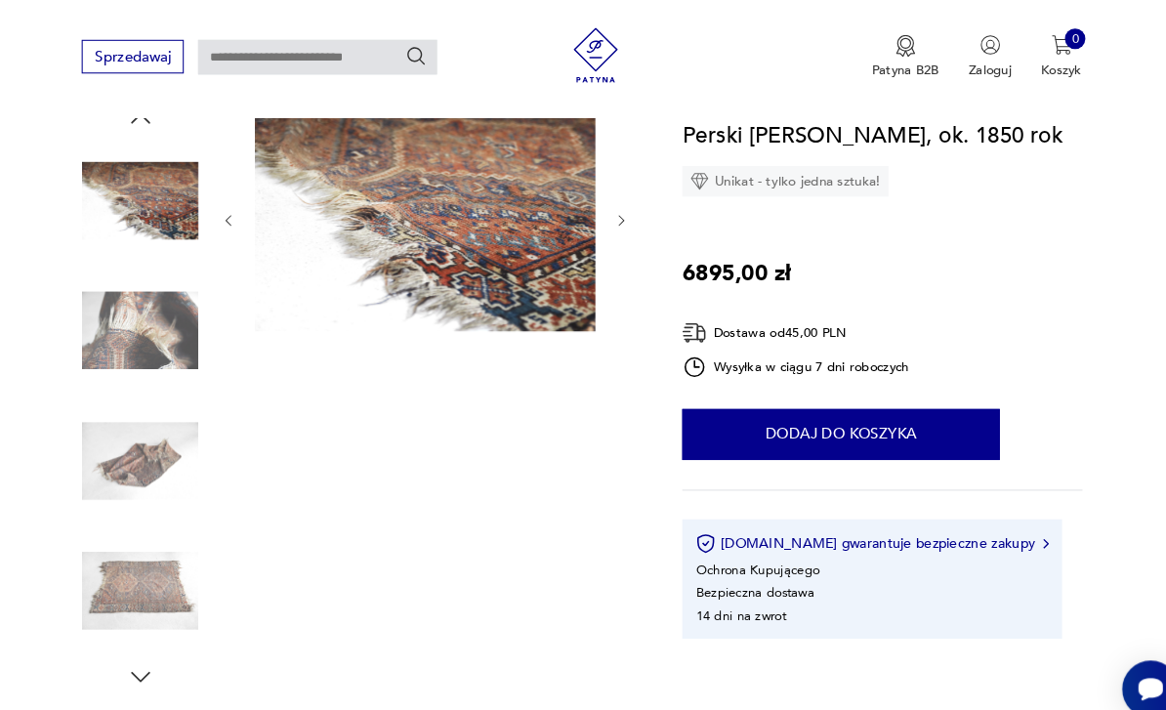
click at [111, 551] on img at bounding box center [159, 565] width 111 height 111
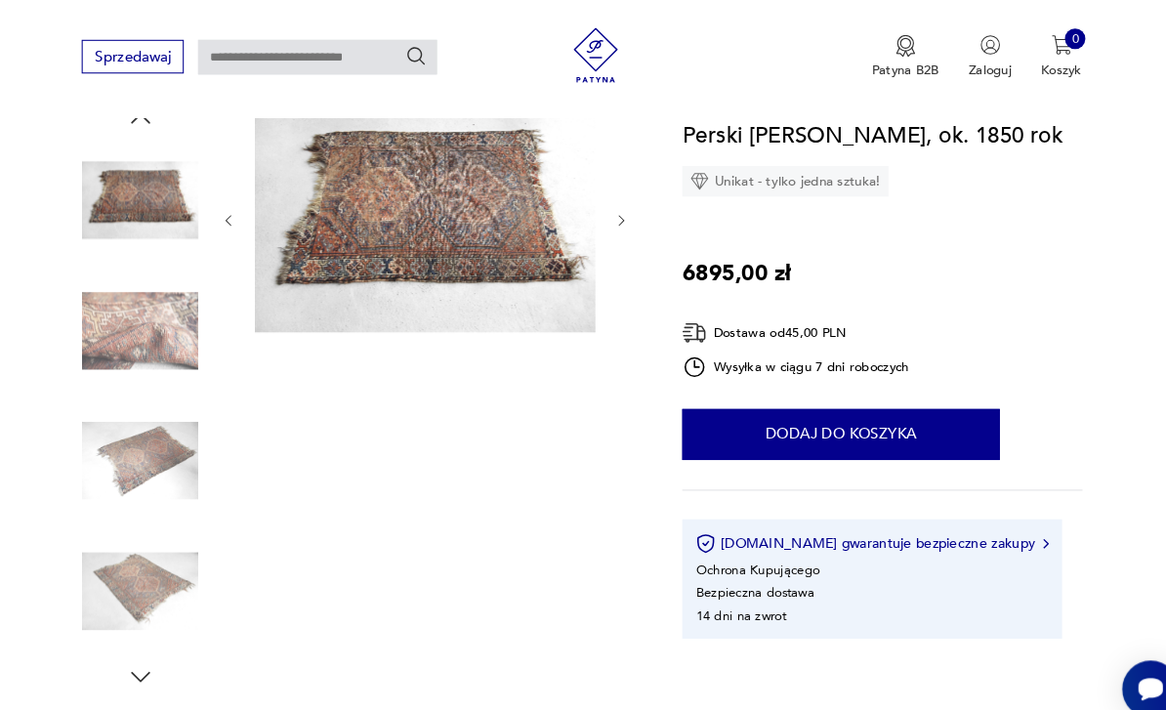
click at [380, 221] on img at bounding box center [432, 210] width 326 height 218
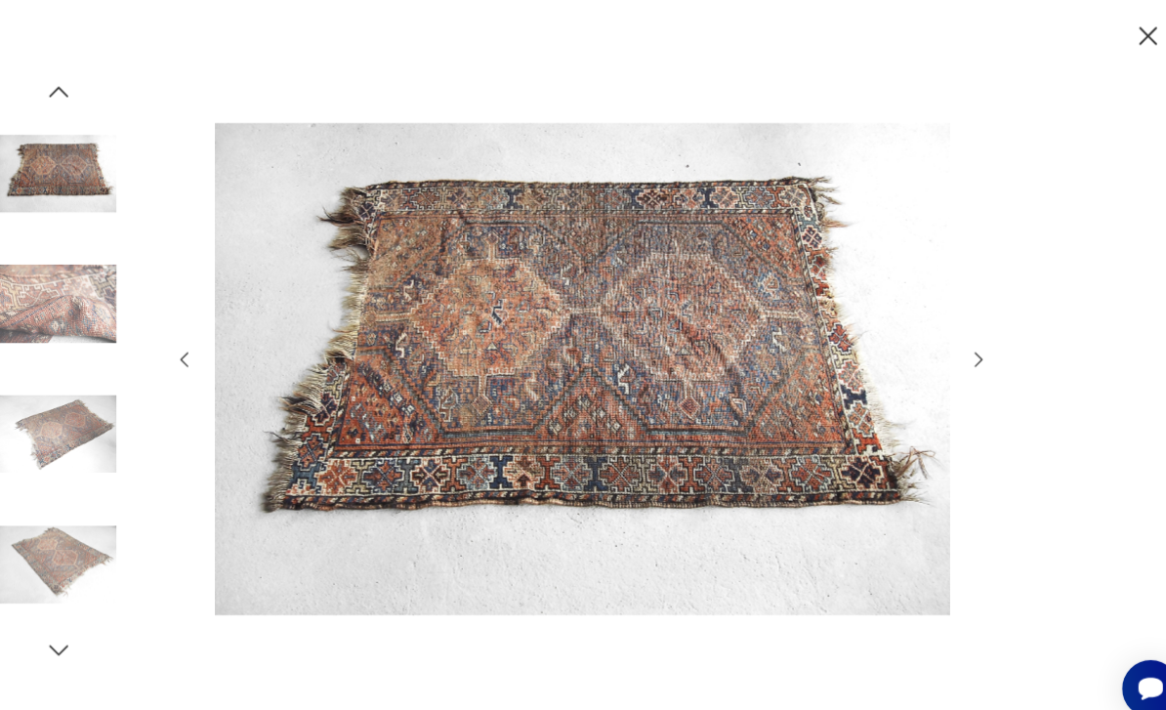
scroll to position [0, 0]
click at [1115, 40] on icon "button" at bounding box center [1124, 35] width 18 height 18
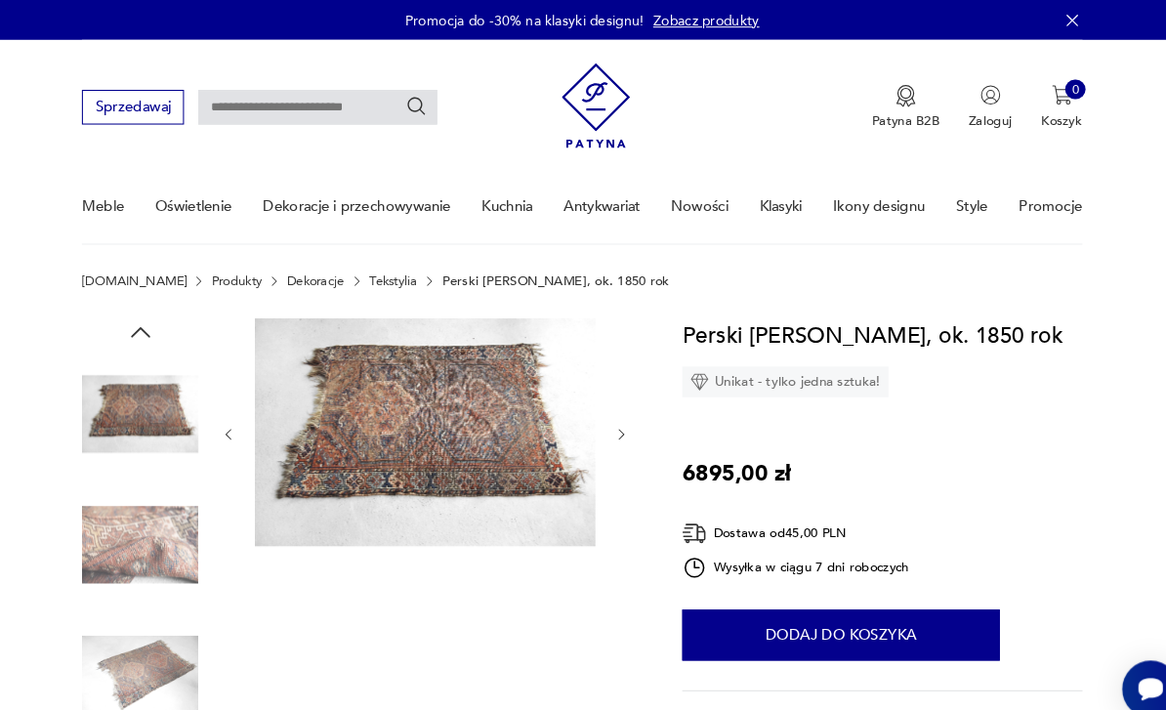
click at [380, 274] on link "Tekstylia" at bounding box center [403, 269] width 46 height 14
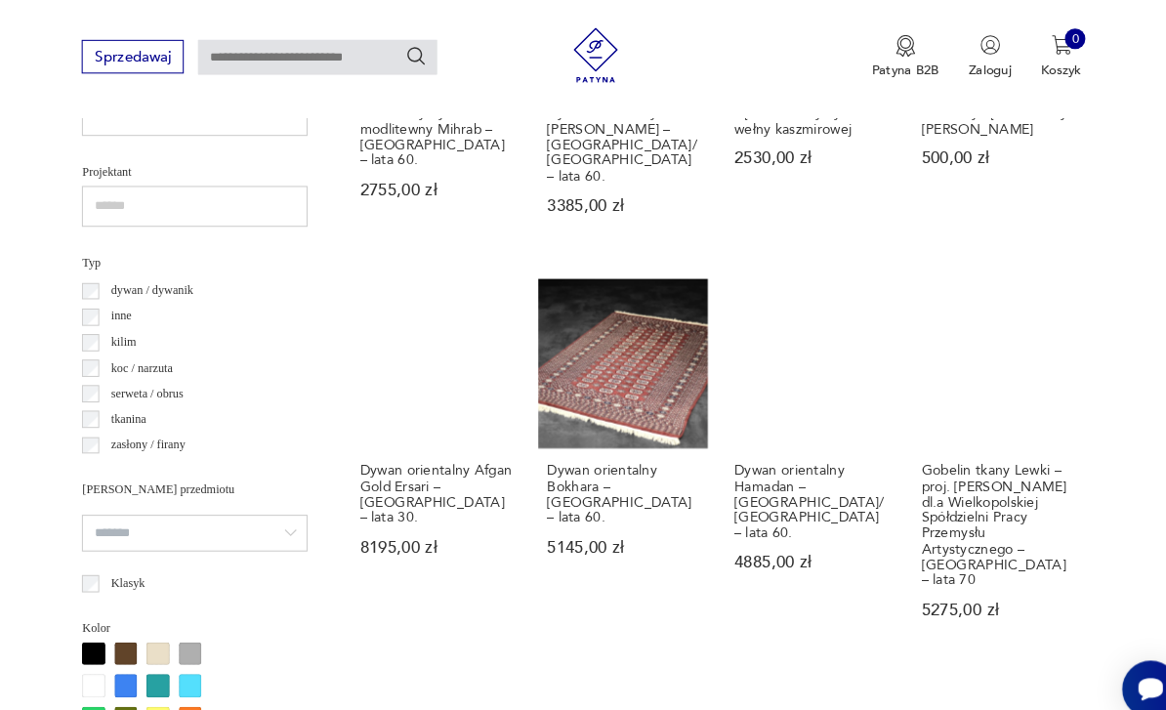
scroll to position [1224, 0]
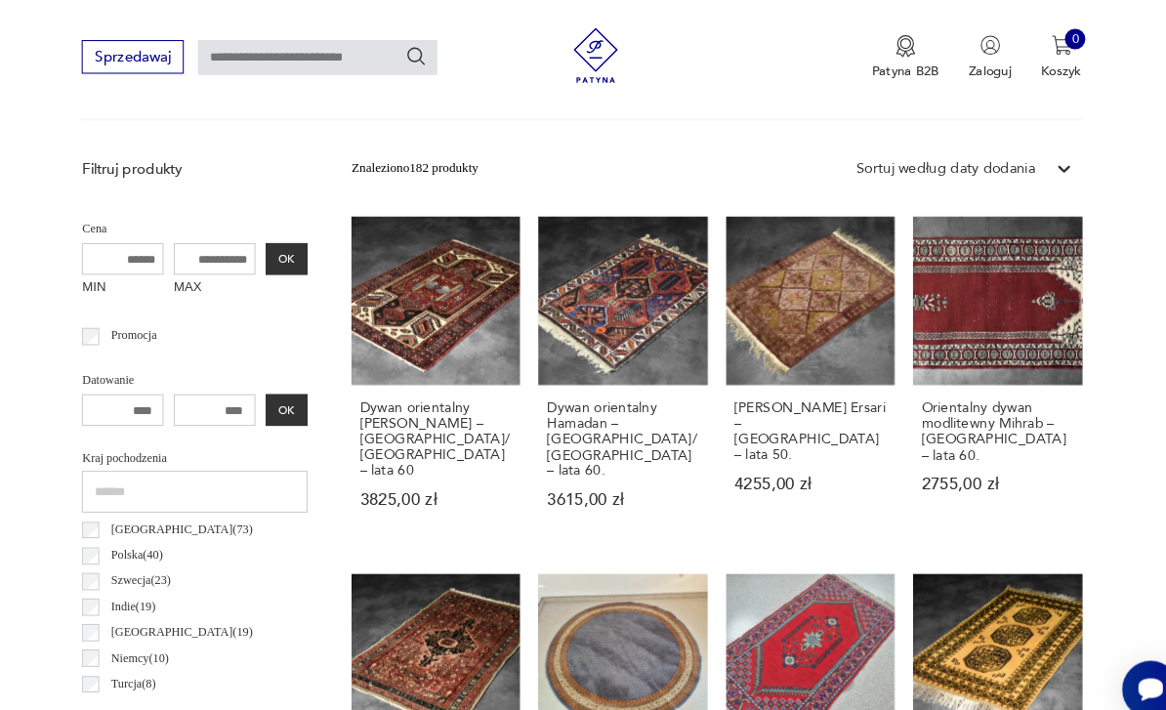
scroll to position [597, 0]
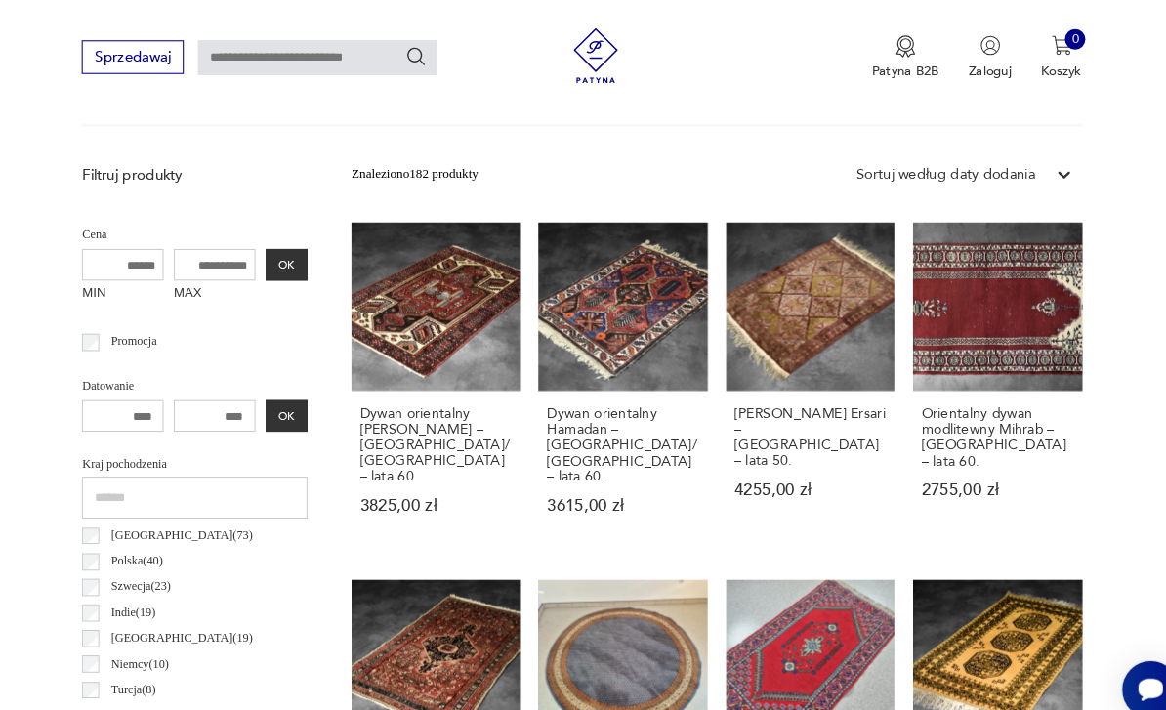
click at [192, 245] on input "MAX" at bounding box center [231, 252] width 78 height 31
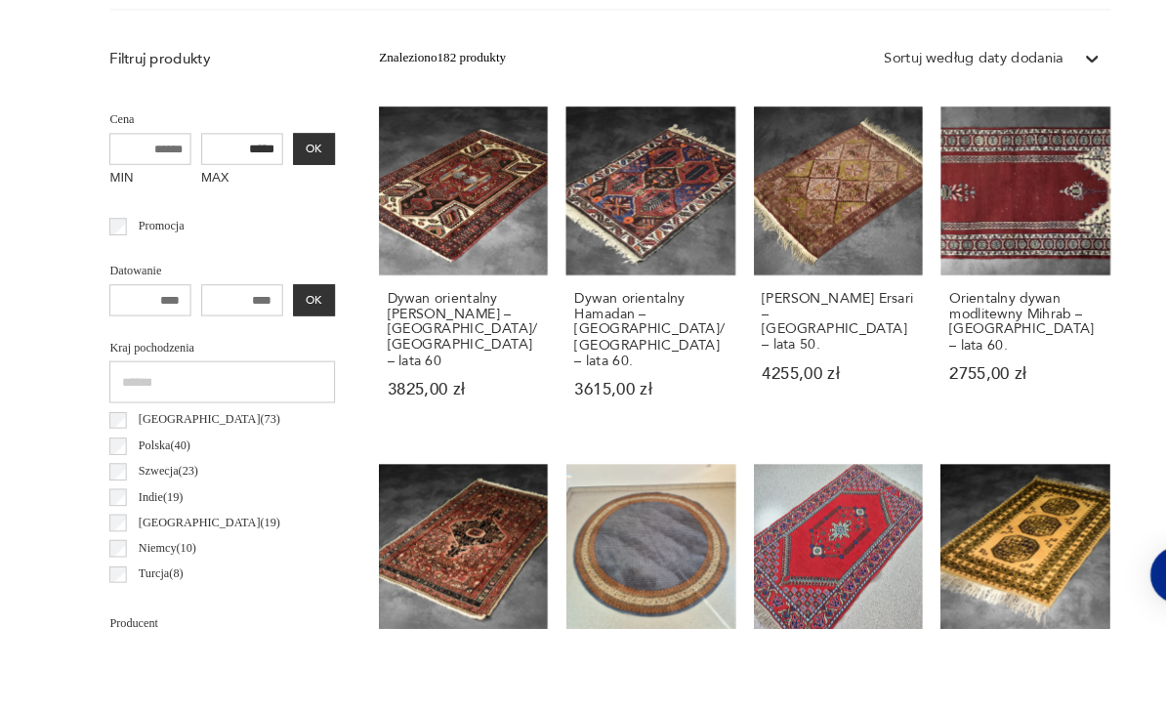
click at [280, 237] on button "OK" at bounding box center [300, 252] width 40 height 31
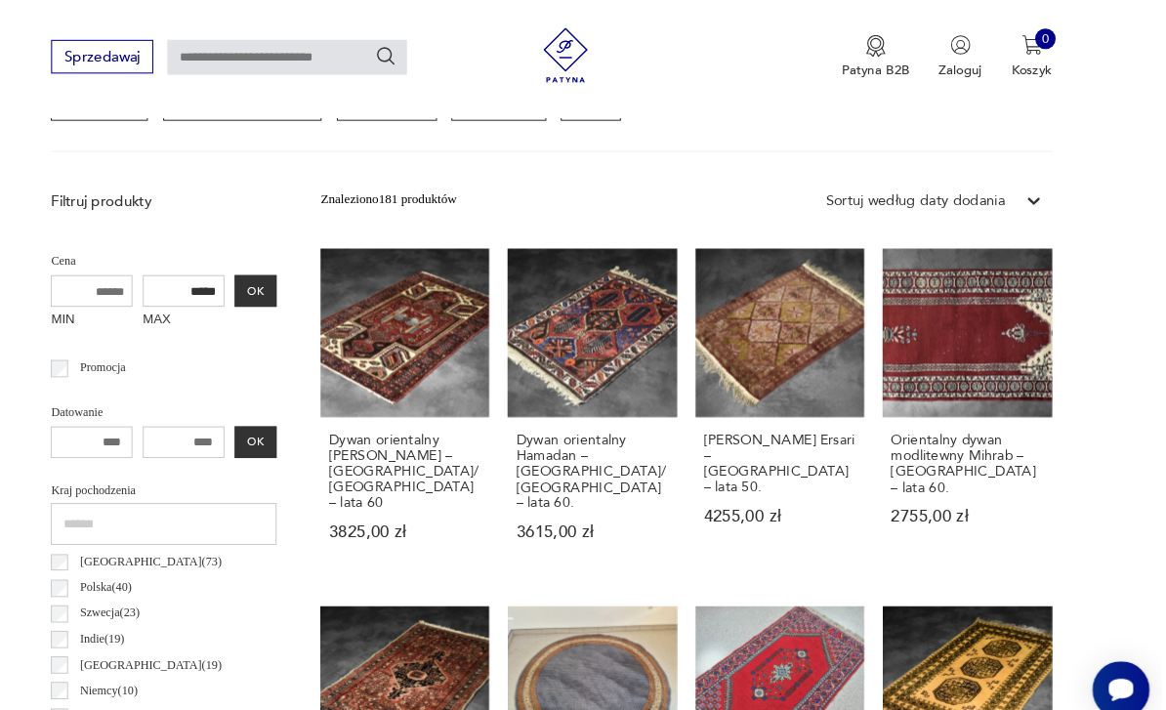
scroll to position [571, 0]
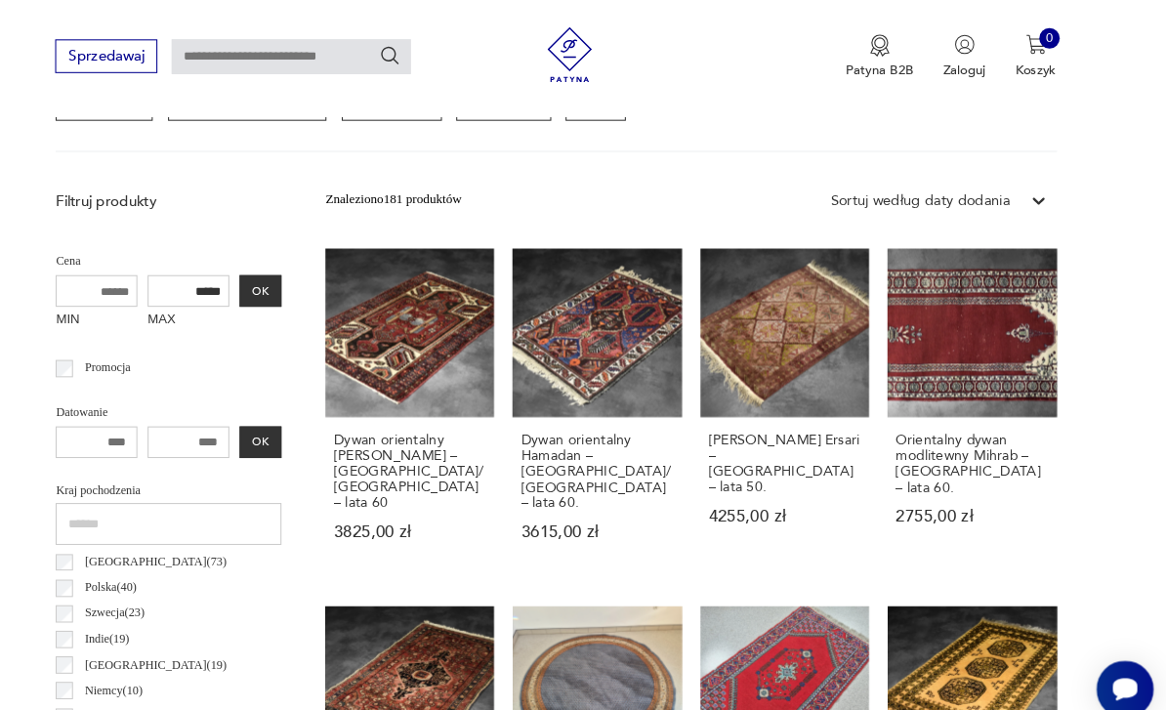
click at [192, 275] on input "*****" at bounding box center [231, 279] width 78 height 31
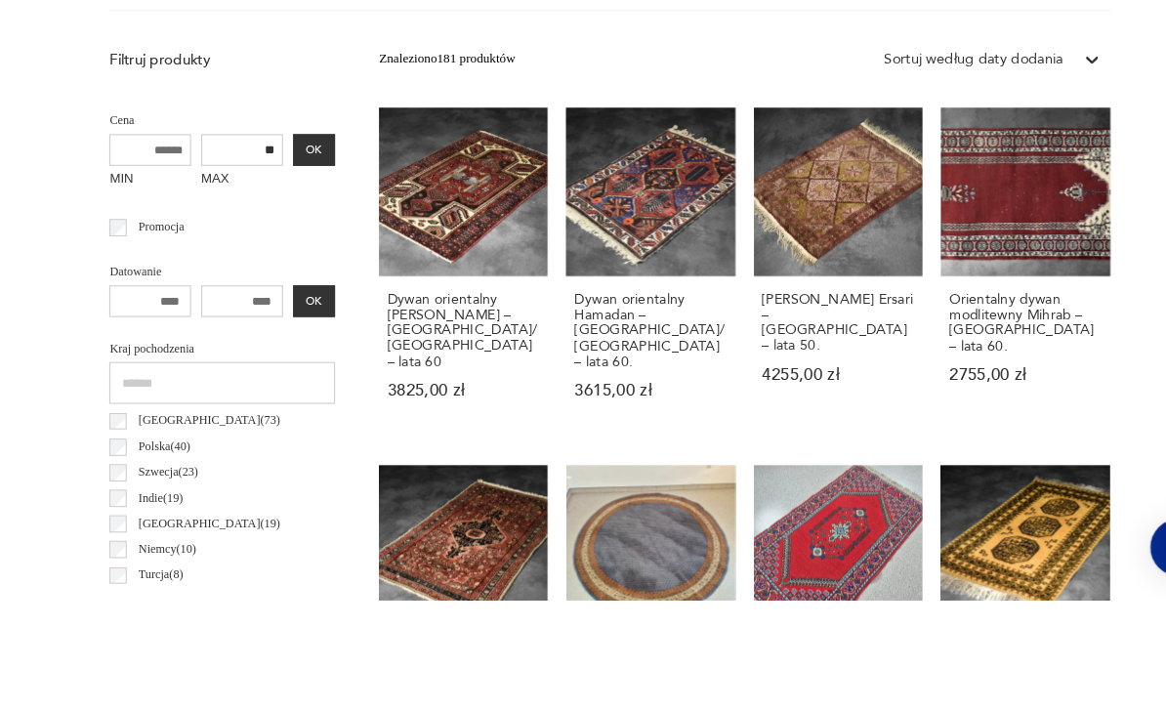
type input "*"
type input "*****"
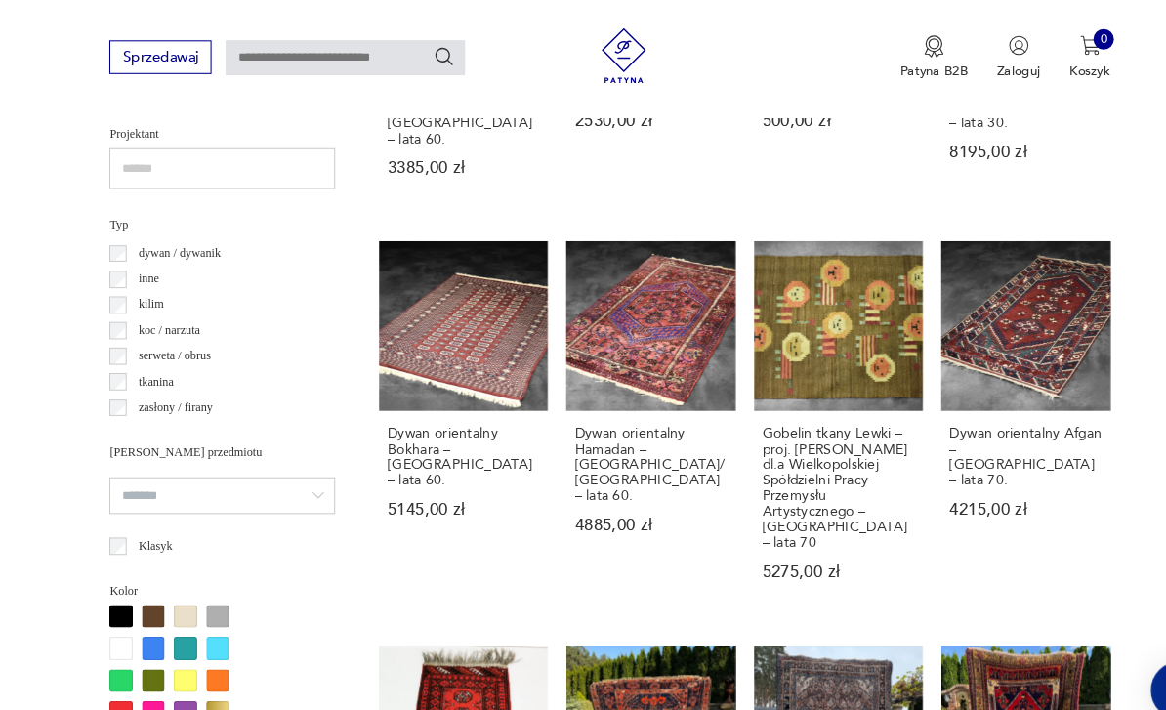
scroll to position [1261, 0]
click at [233, 474] on input "search" at bounding box center [212, 473] width 216 height 35
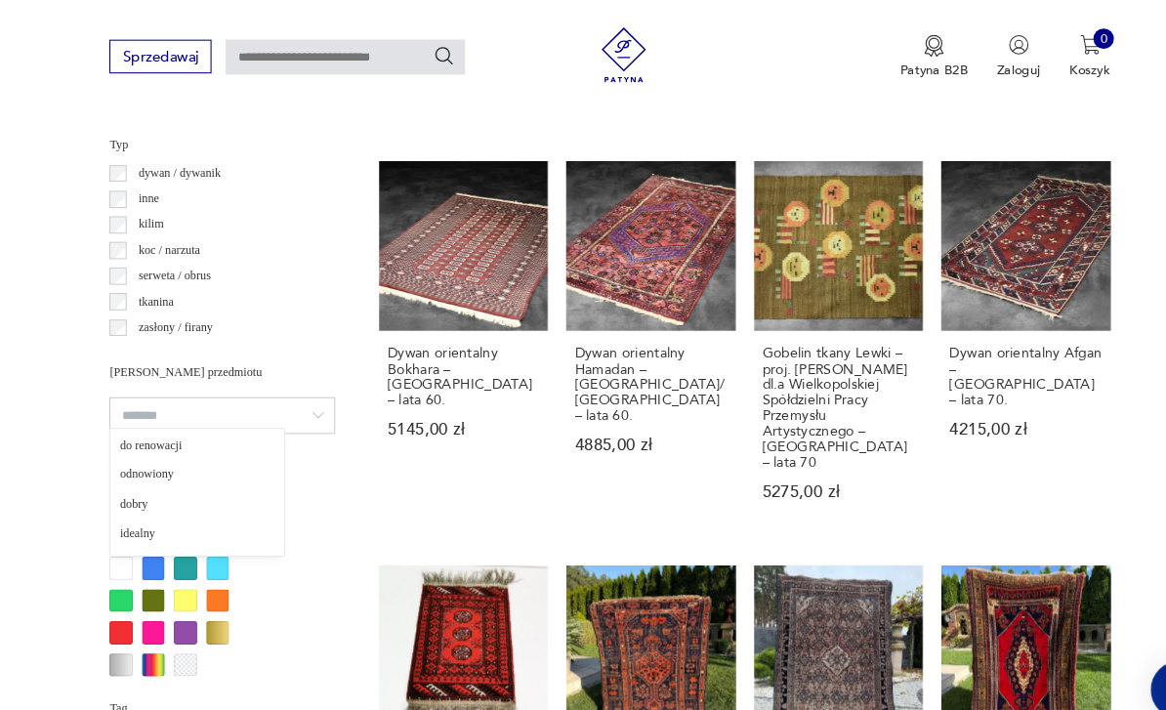
scroll to position [1338, 0]
click at [63, 395] on section "Filtruj produkty Cena MIN MAX ***** OK Promocja Datowanie OK Kraj pochodzenia […" at bounding box center [583, 211] width 1166 height 1609
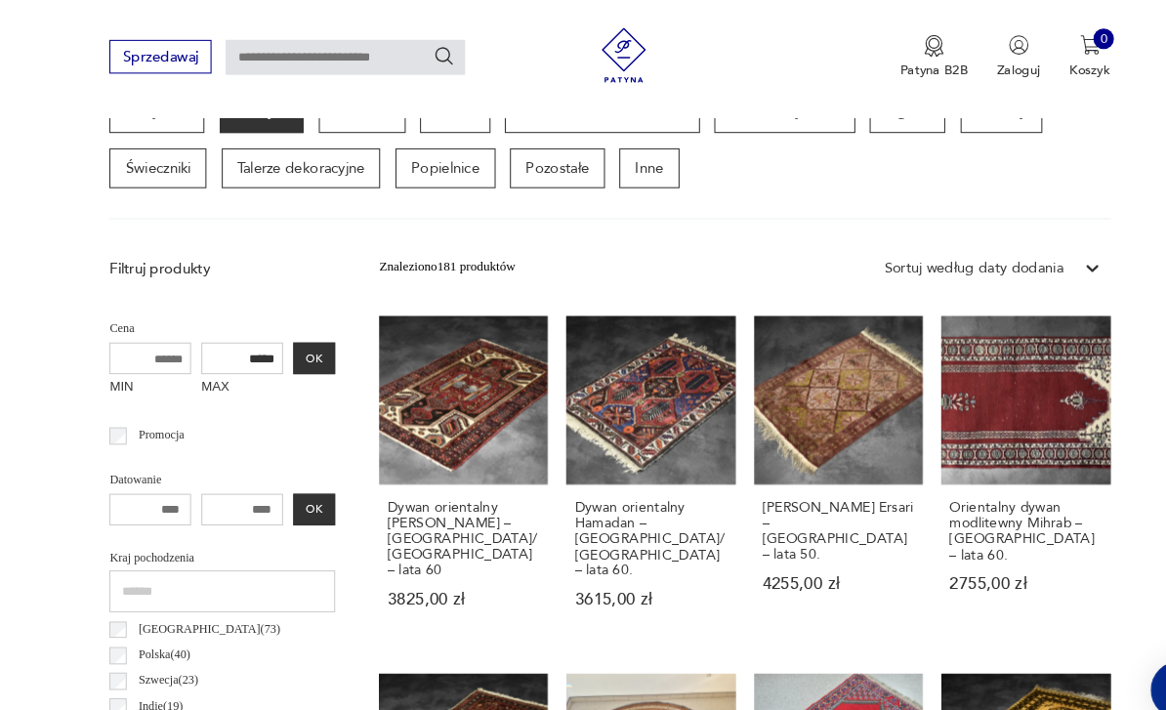
scroll to position [507, 0]
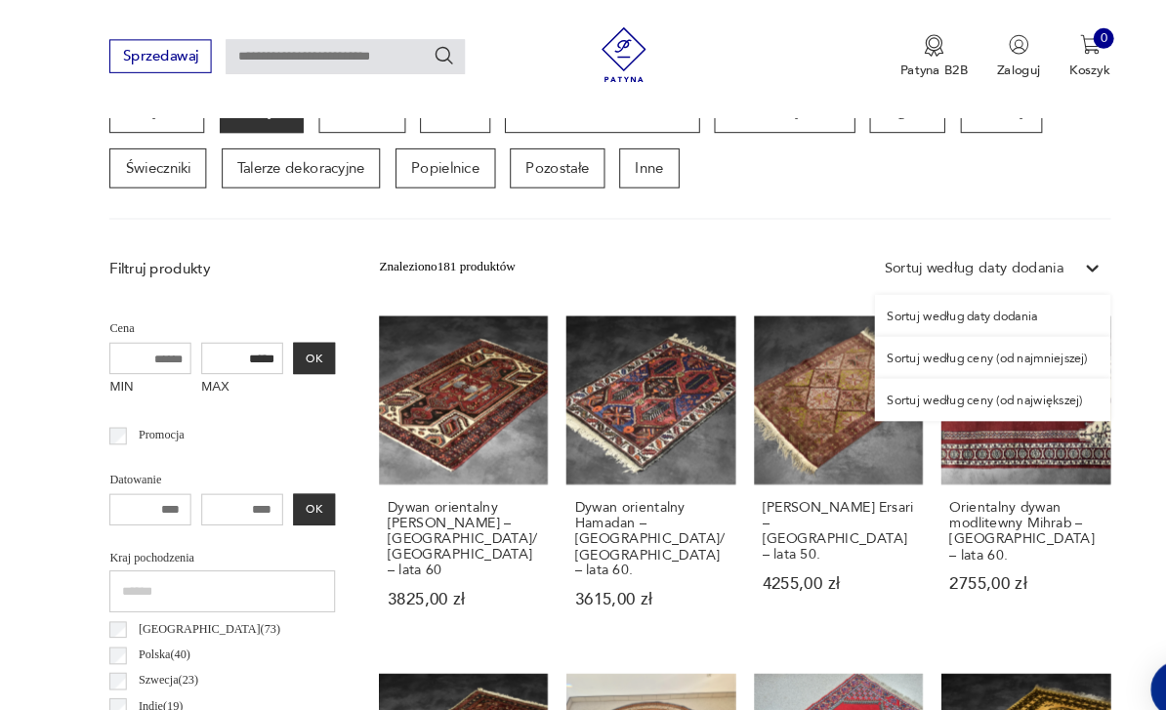
click at [1009, 340] on div "Sortuj według ceny (od najmniejszej)" at bounding box center [948, 342] width 225 height 40
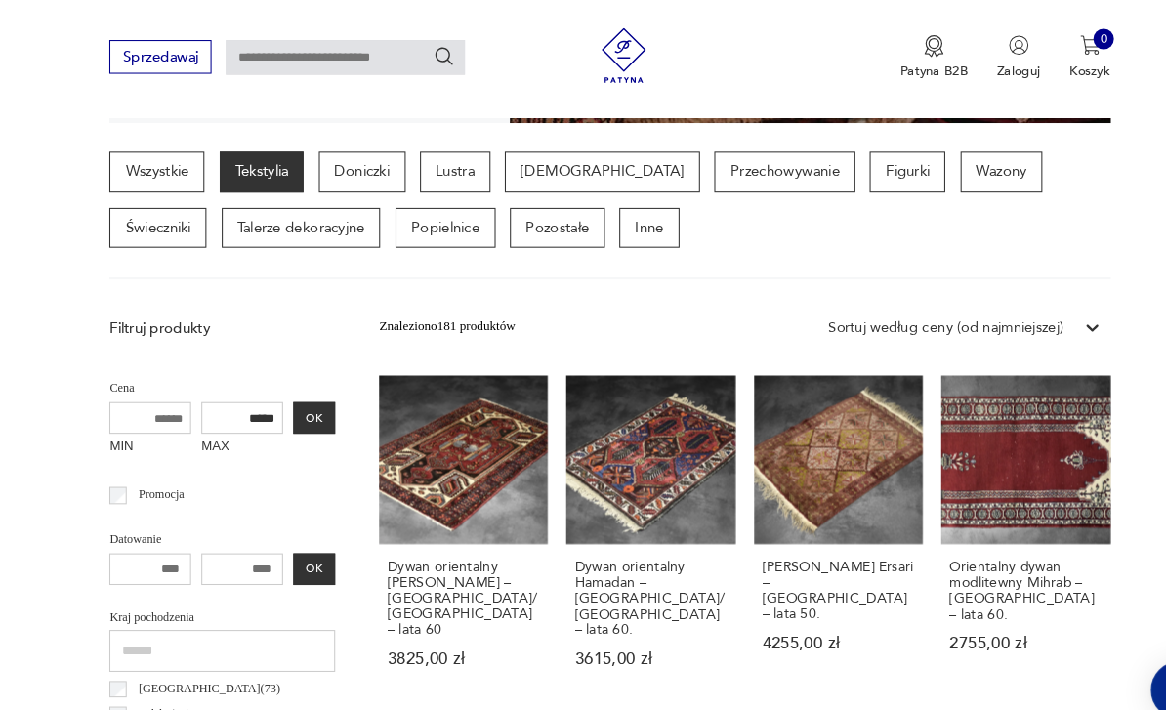
scroll to position [451, 0]
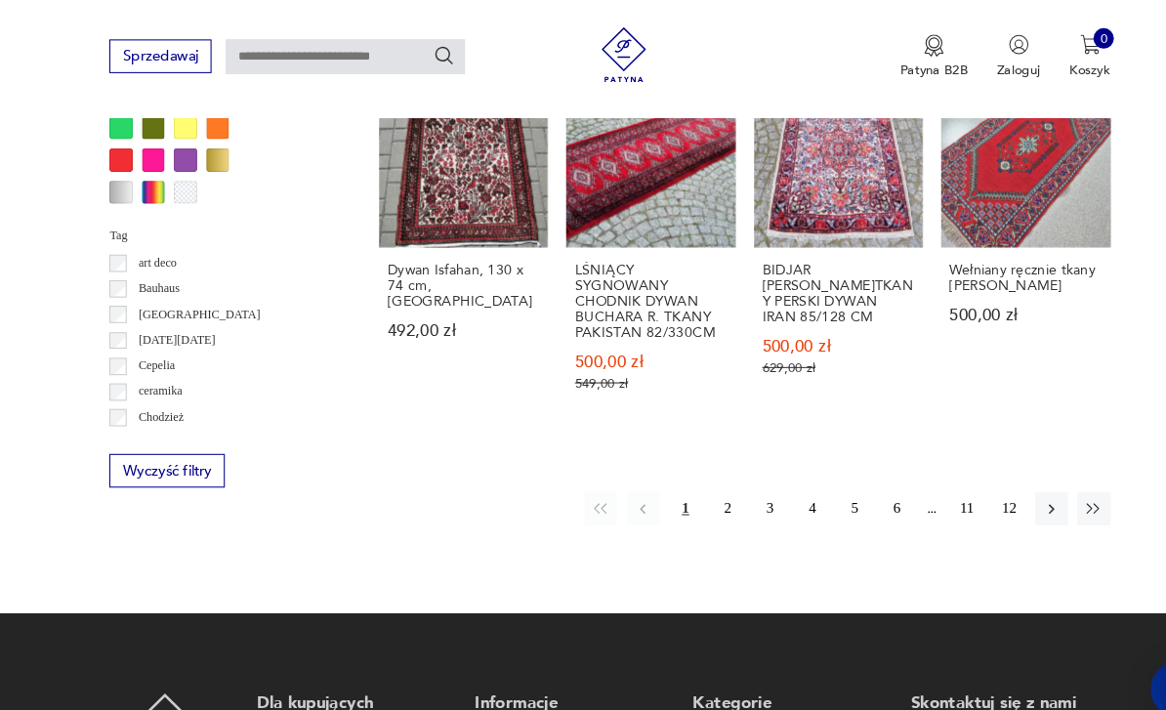
click at [1001, 489] on icon "button" at bounding box center [1005, 487] width 18 height 18
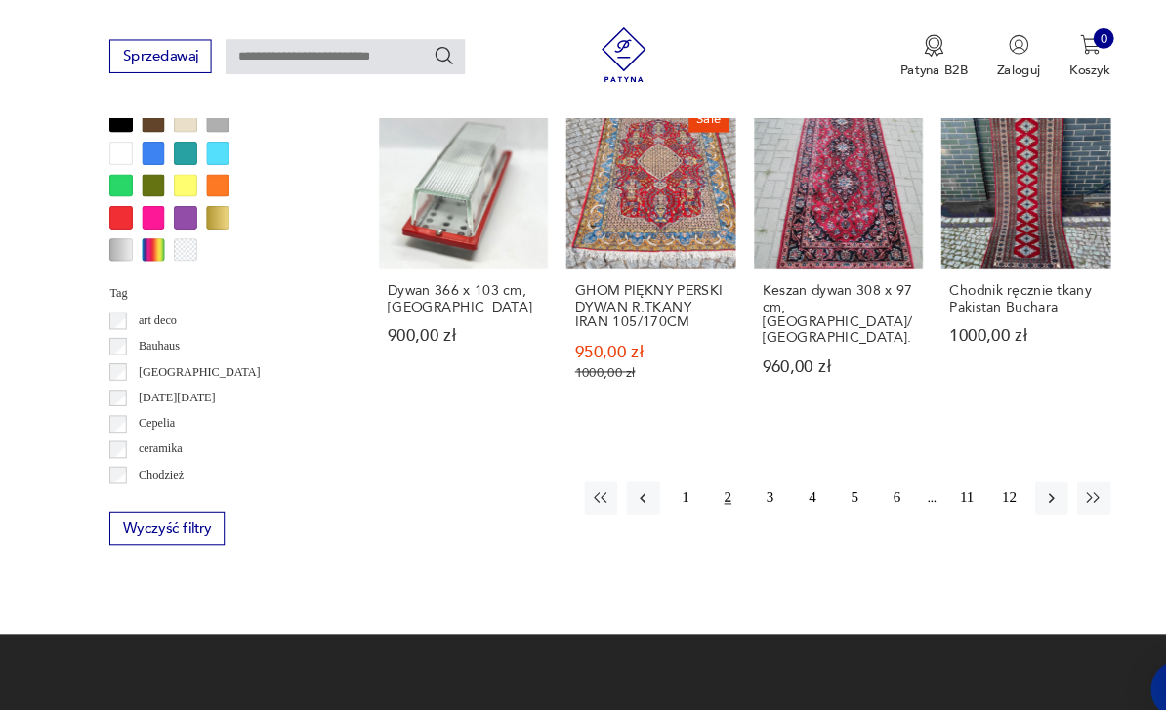
scroll to position [1740, 0]
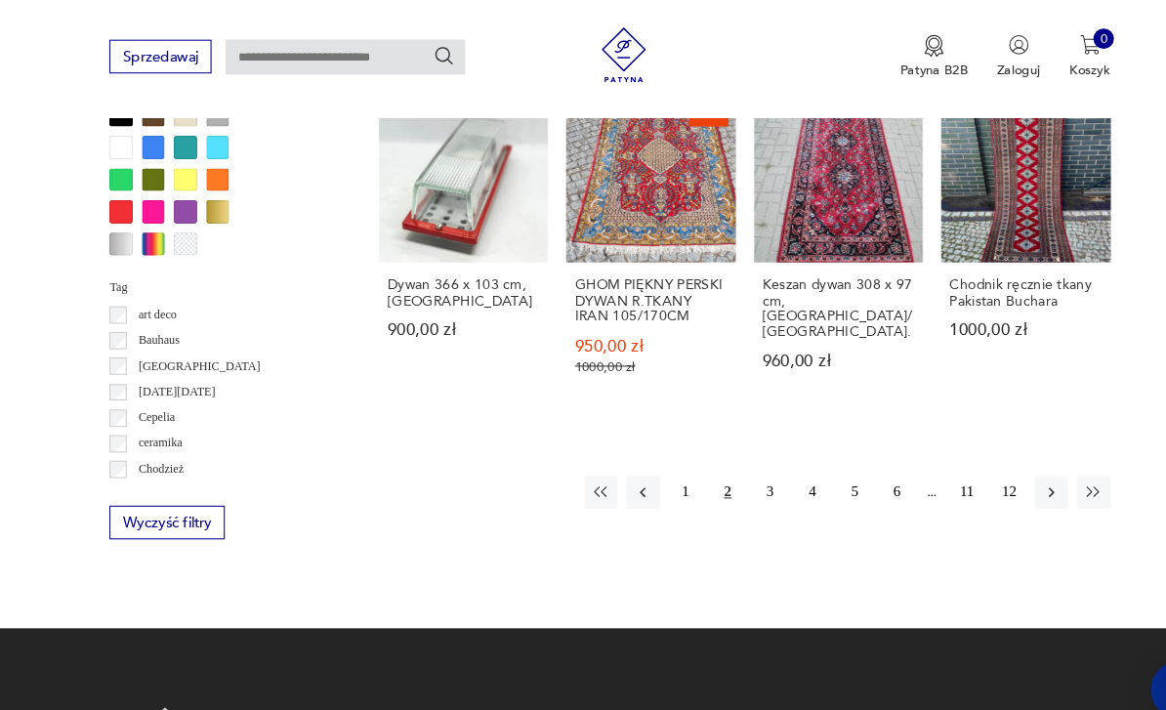
click at [1002, 479] on button "button" at bounding box center [1004, 470] width 31 height 31
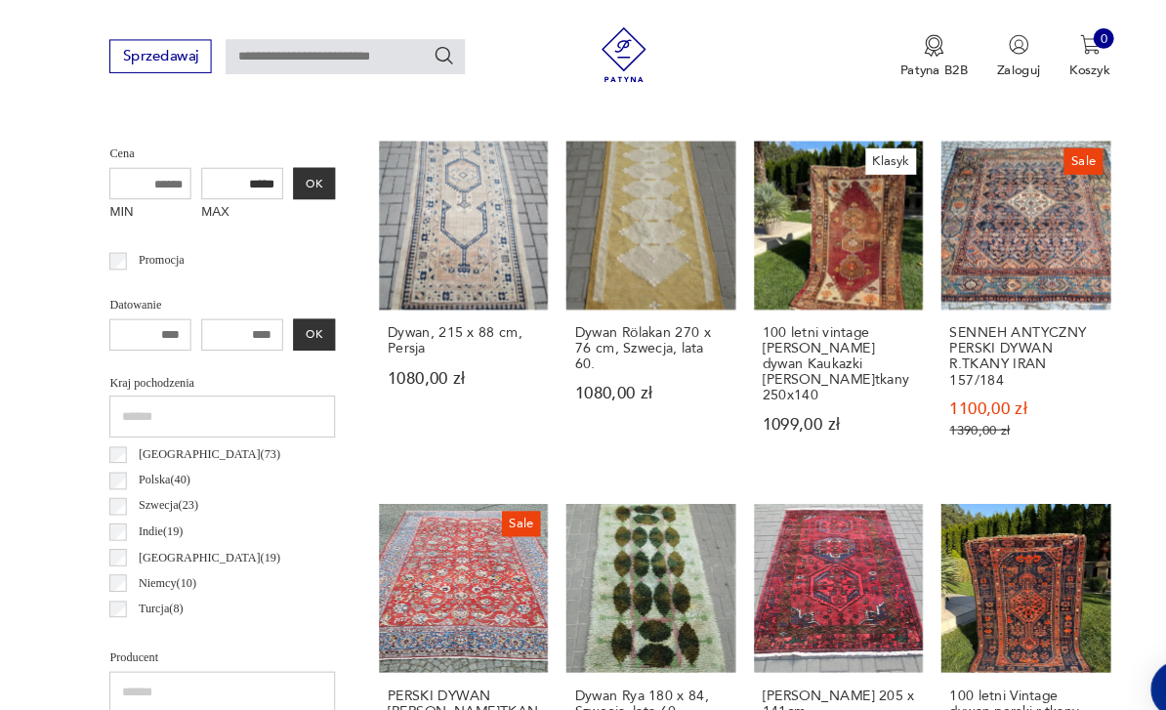
scroll to position [677, 0]
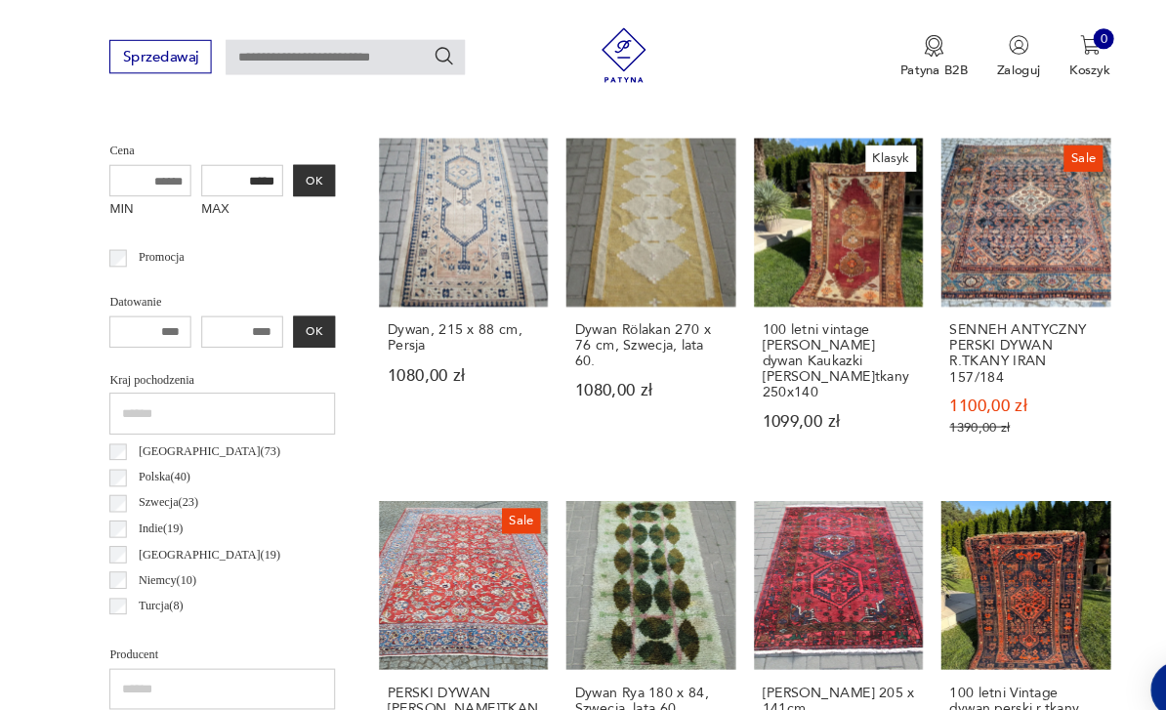
click at [821, 249] on link "Klasyk 100 letni vintage [PERSON_NAME] dywan Kaukazki [PERSON_NAME]tkany 250x14…" at bounding box center [800, 291] width 161 height 318
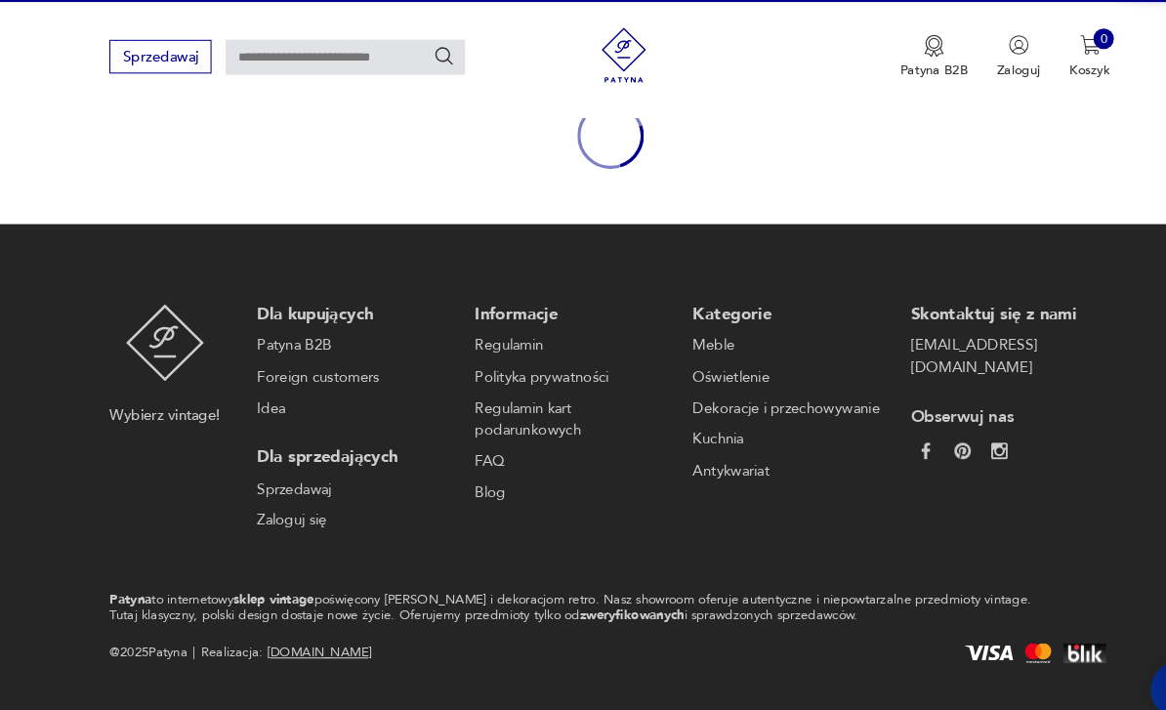
scroll to position [183, 0]
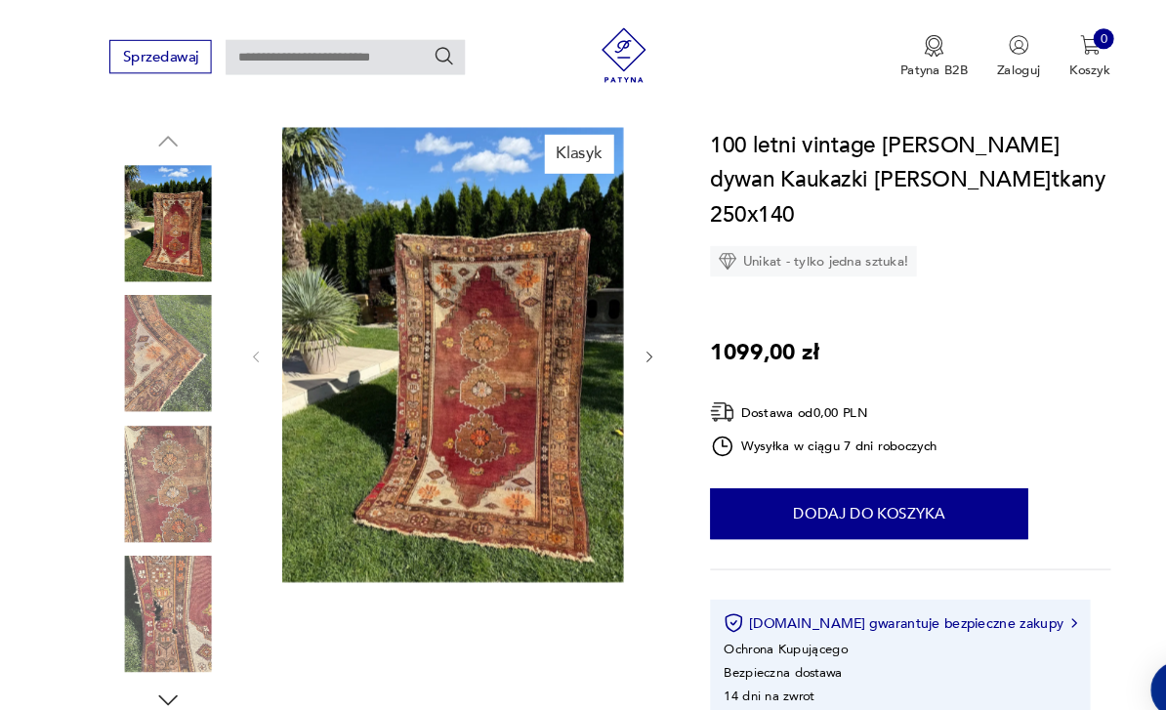
click at [149, 339] on img at bounding box center [159, 337] width 111 height 111
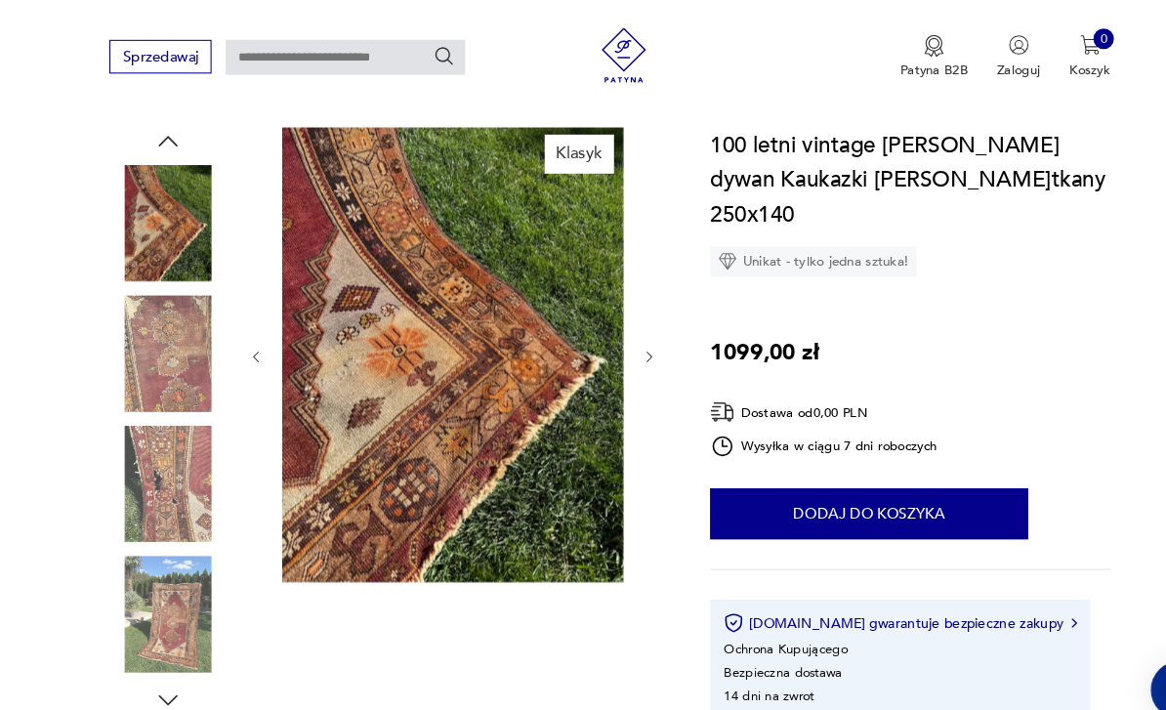
click at [156, 431] on img at bounding box center [159, 462] width 111 height 111
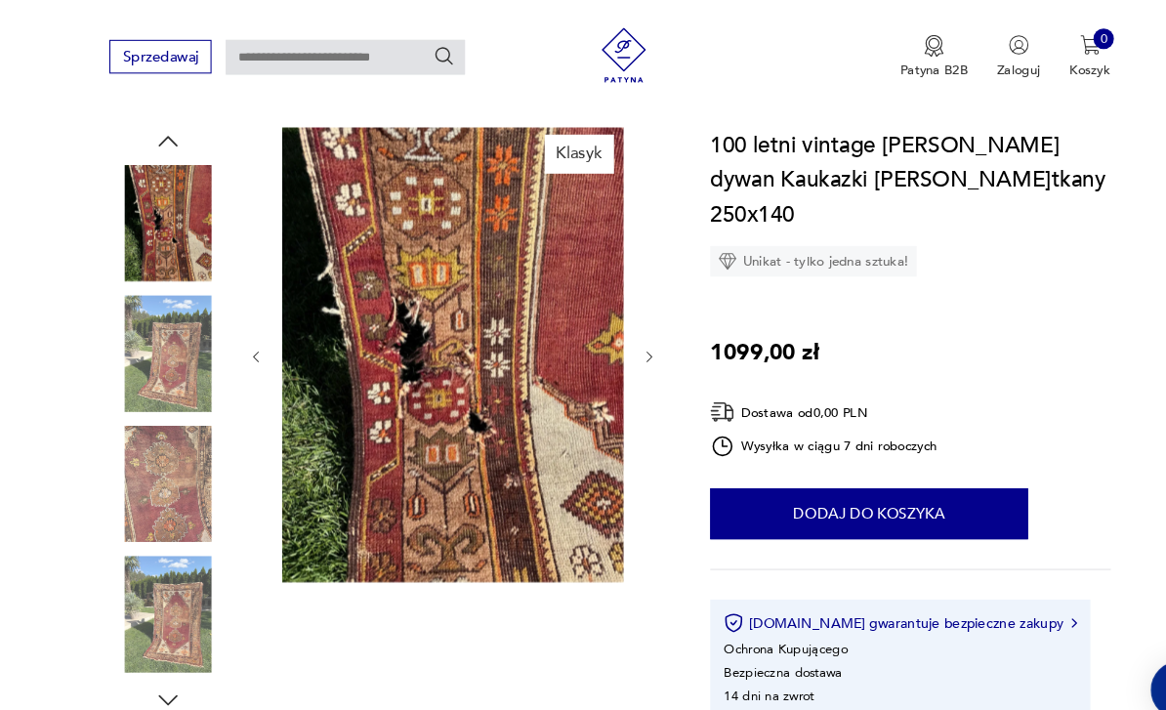
click at [145, 583] on img at bounding box center [159, 586] width 111 height 111
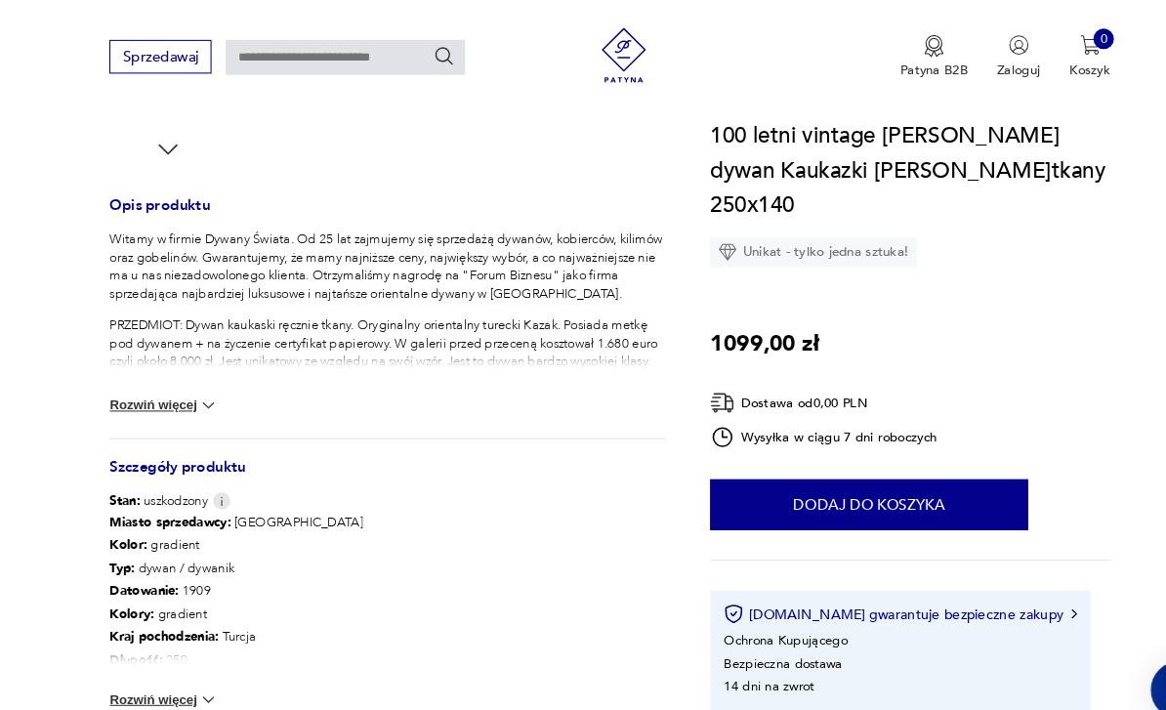
scroll to position [709, 0]
click at [131, 388] on button "Rozwiń więcej" at bounding box center [156, 388] width 104 height 20
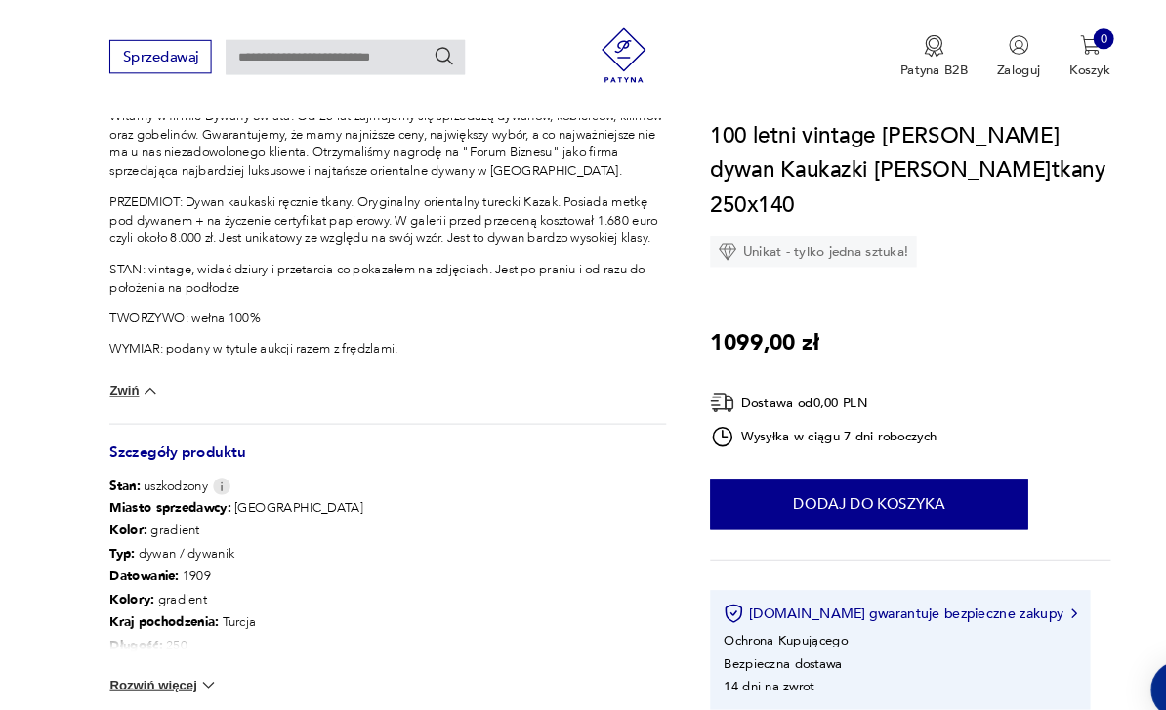
click at [136, 654] on button "Rozwiń więcej" at bounding box center [156, 654] width 104 height 20
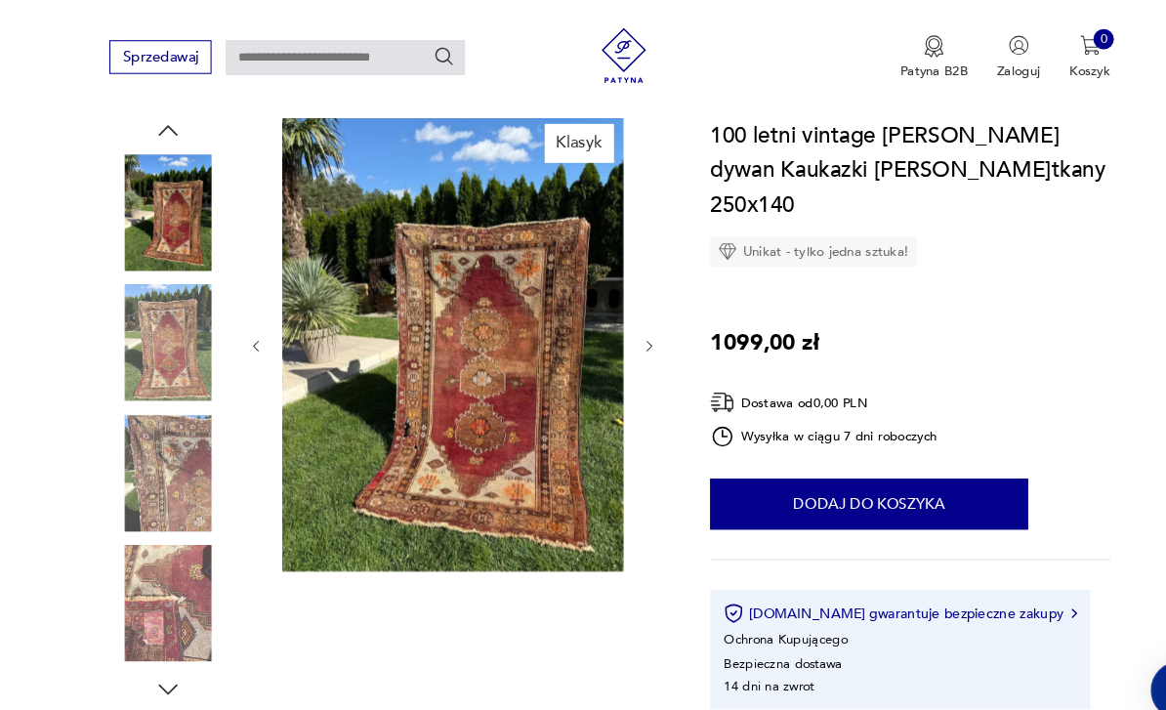
scroll to position [159, 0]
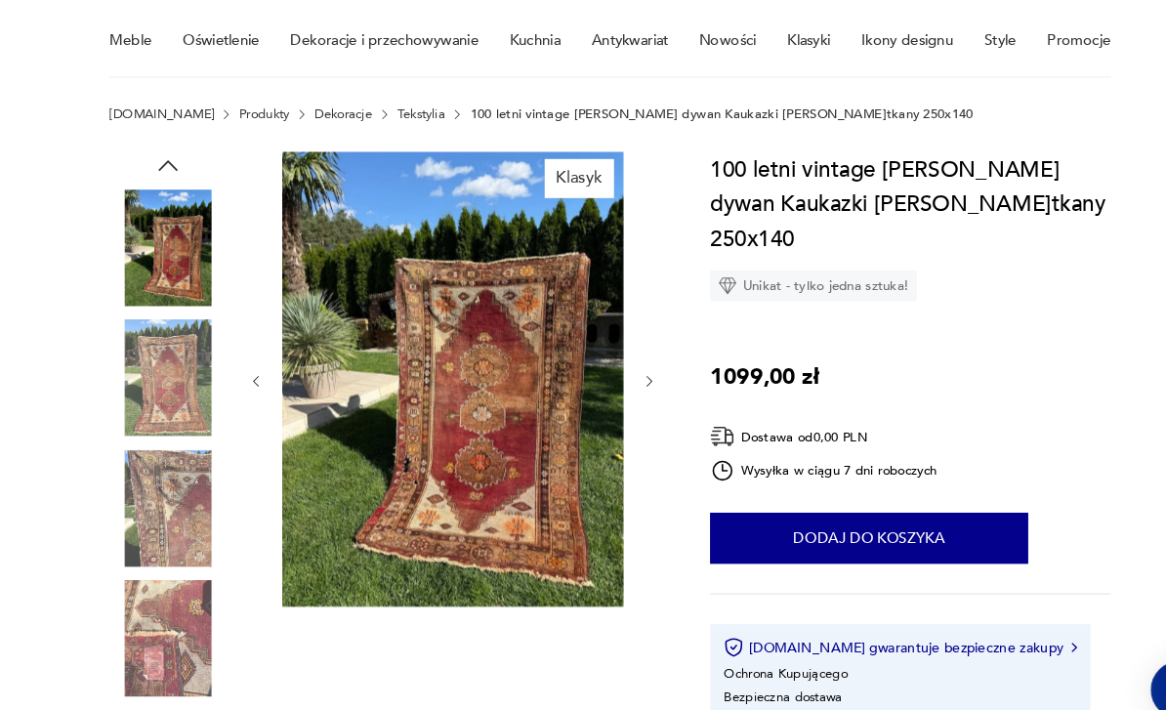
click at [155, 476] on img at bounding box center [159, 485] width 111 height 111
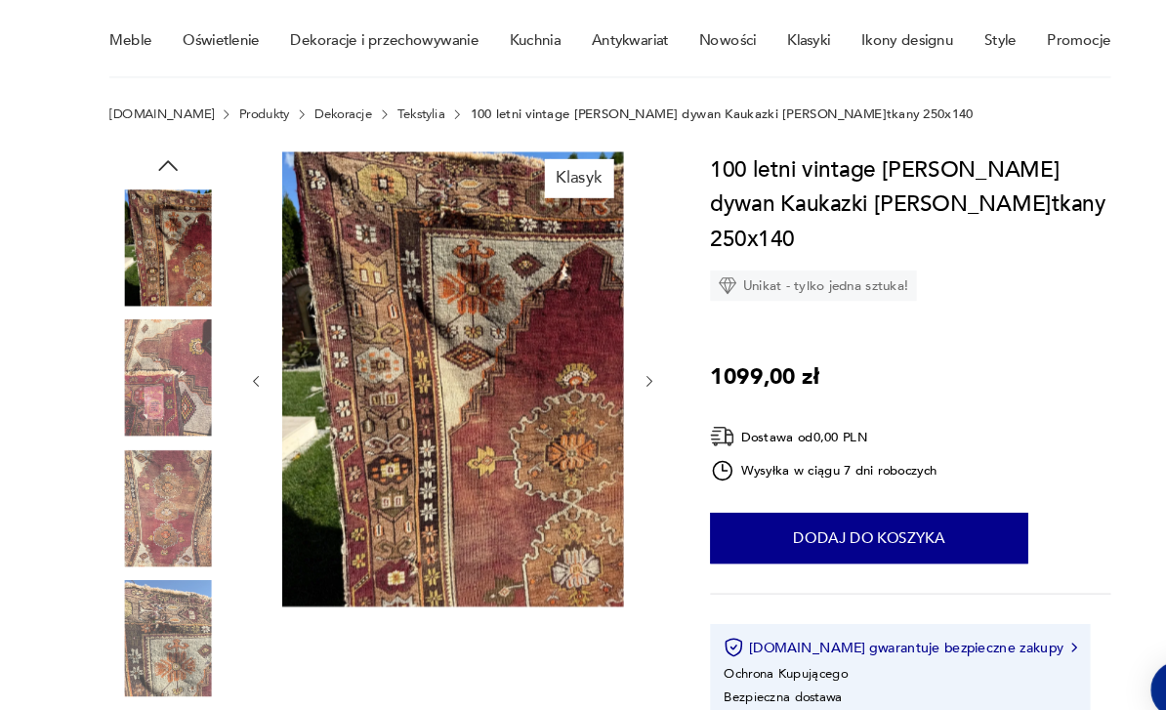
click at [357, 428] on img at bounding box center [432, 362] width 326 height 434
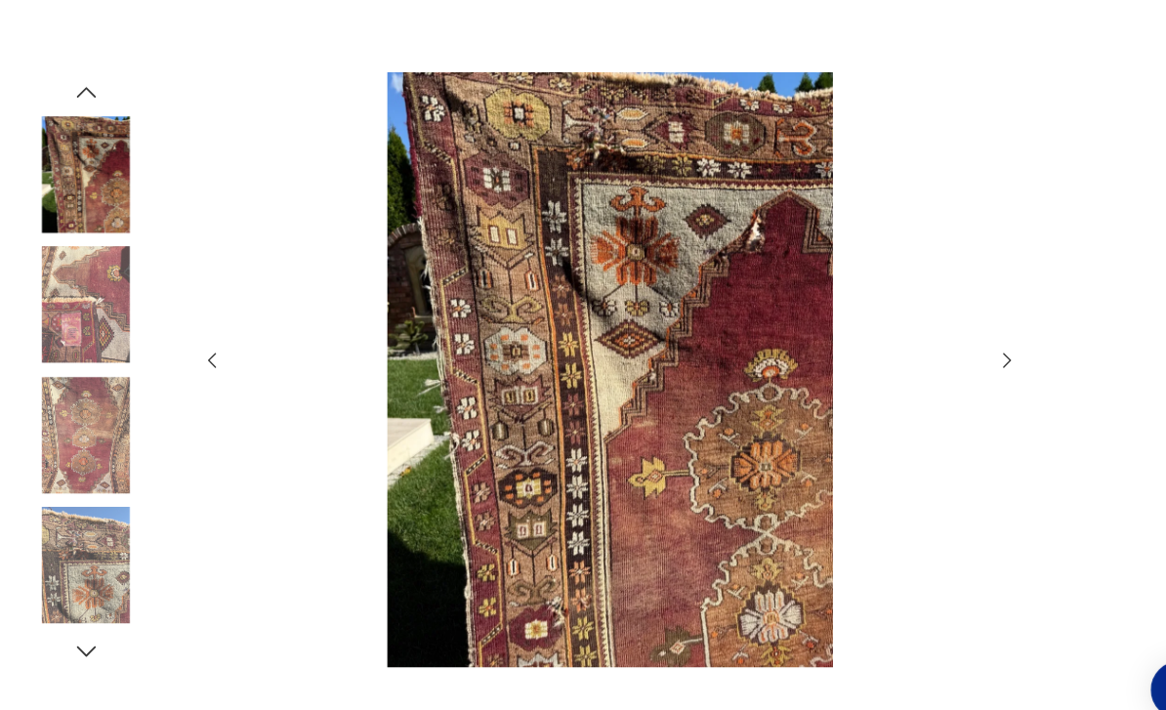
click at [969, 355] on icon "button" at bounding box center [962, 344] width 21 height 21
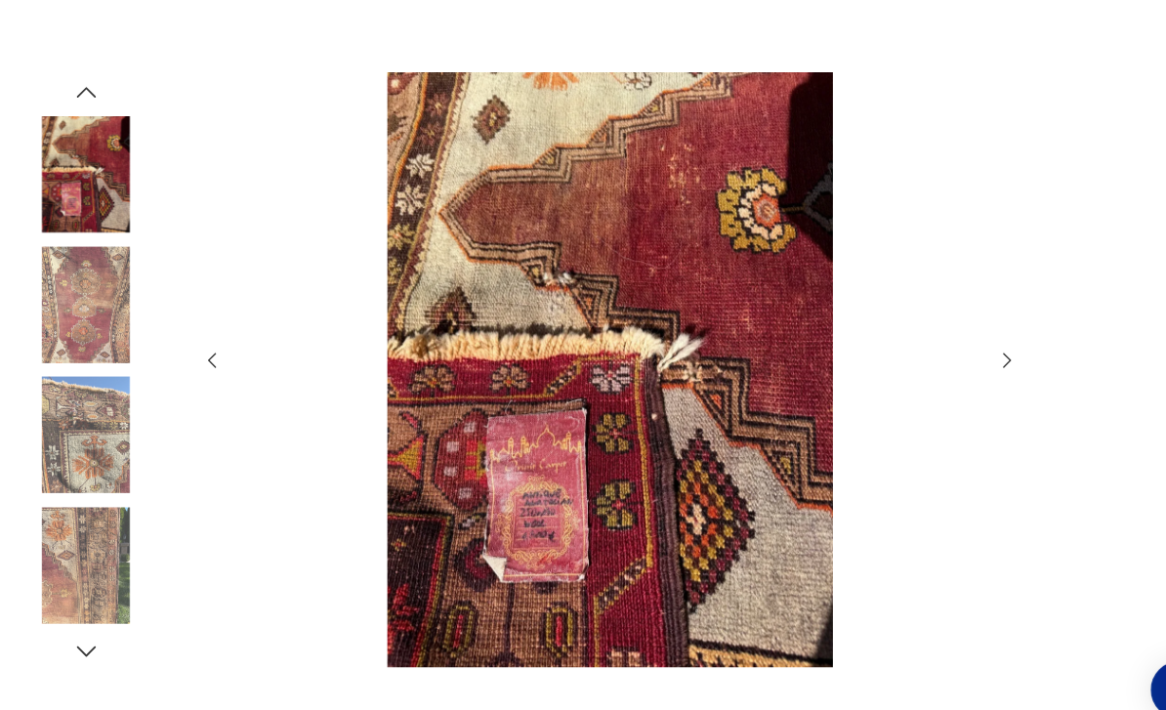
click at [960, 355] on icon "button" at bounding box center [962, 344] width 21 height 21
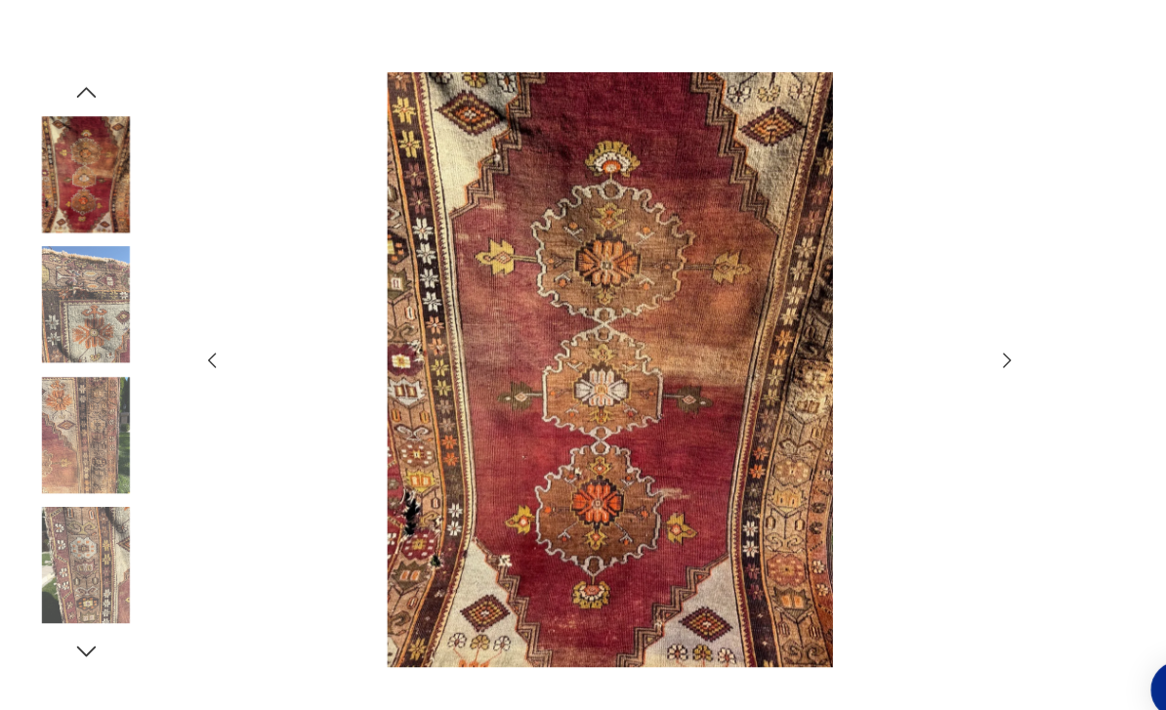
click at [966, 355] on icon "button" at bounding box center [962, 344] width 21 height 21
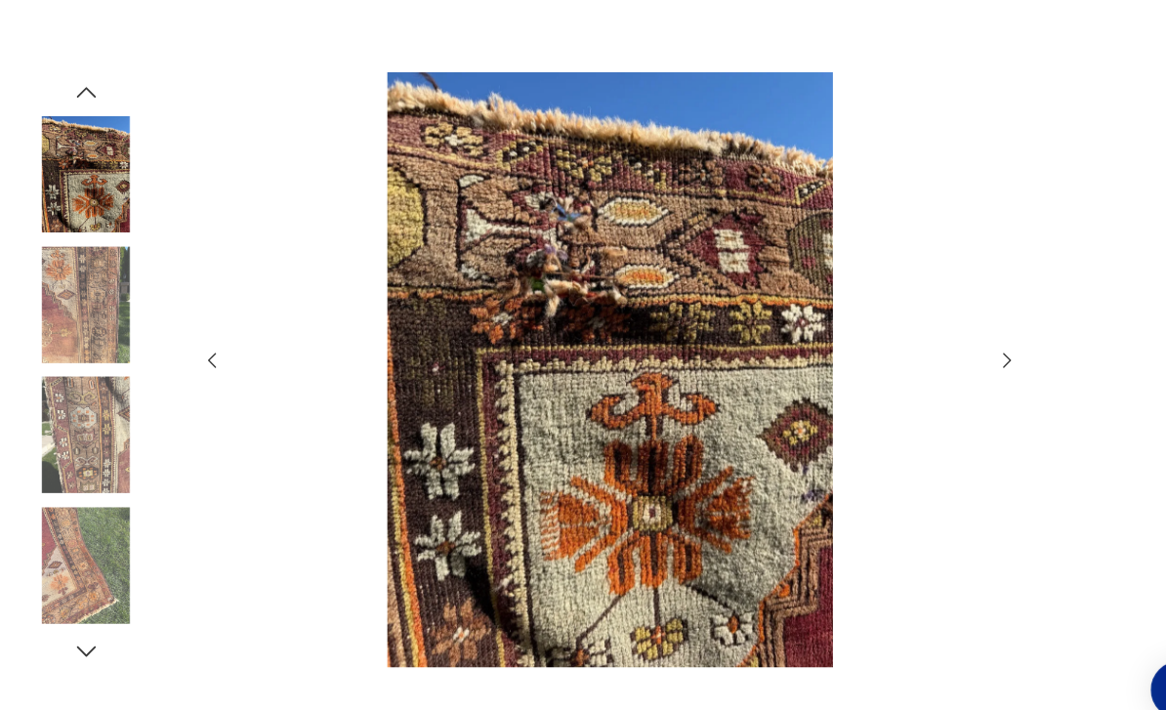
click at [963, 355] on icon "button" at bounding box center [962, 344] width 21 height 21
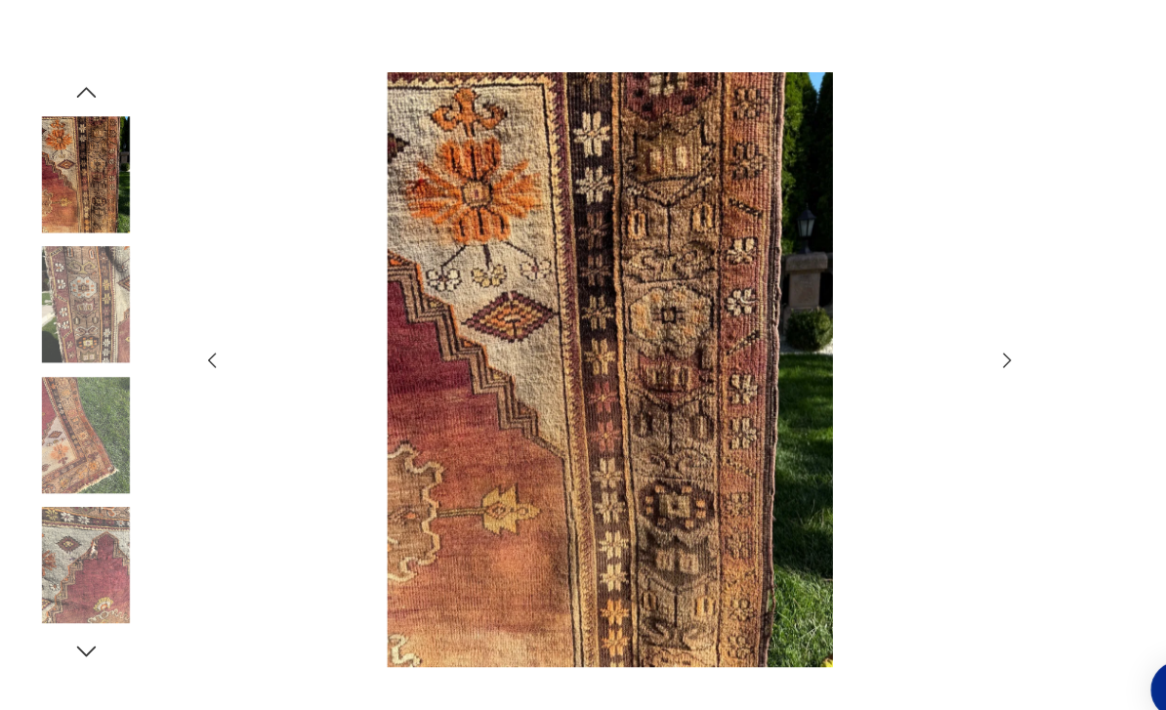
click at [966, 355] on icon "button" at bounding box center [962, 344] width 21 height 21
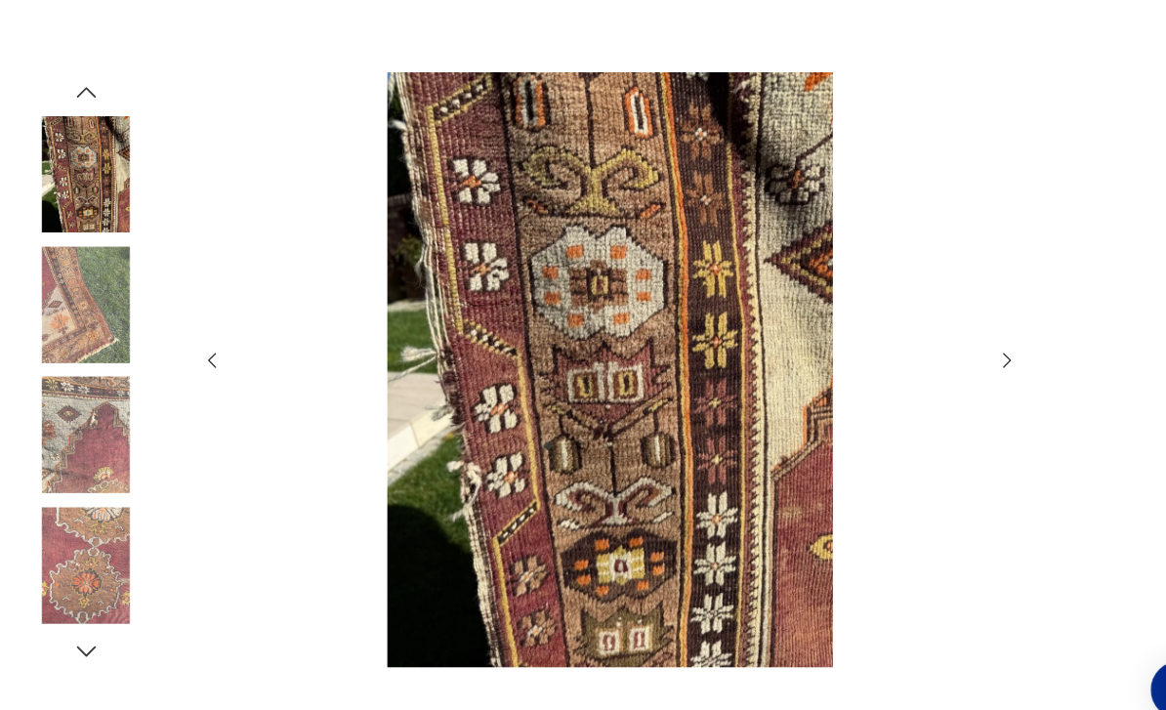
click at [965, 355] on icon "button" at bounding box center [962, 344] width 21 height 21
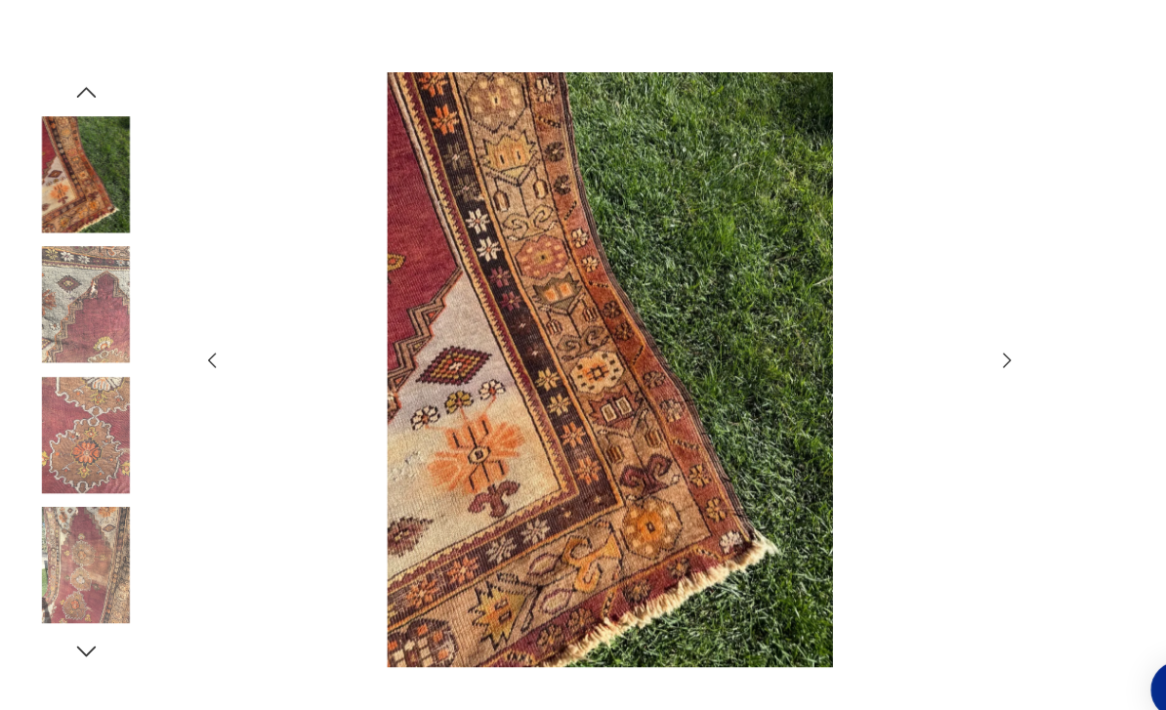
click at [963, 355] on icon "button" at bounding box center [962, 344] width 21 height 21
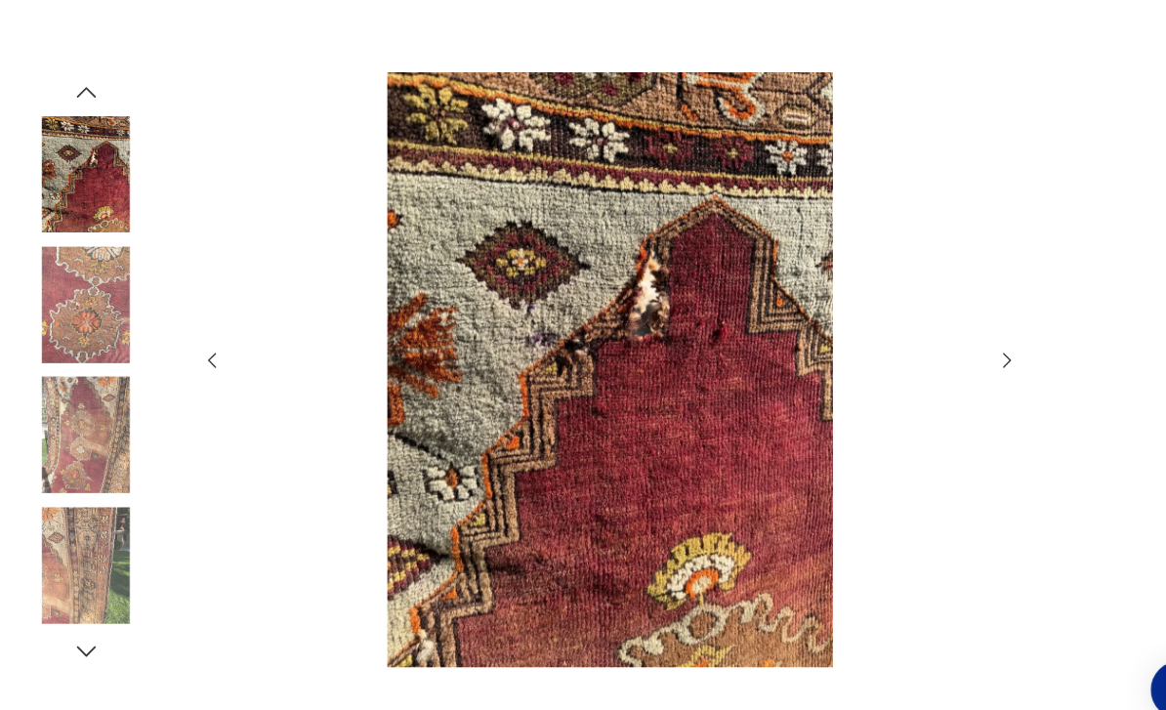
click at [965, 355] on icon "button" at bounding box center [962, 344] width 21 height 21
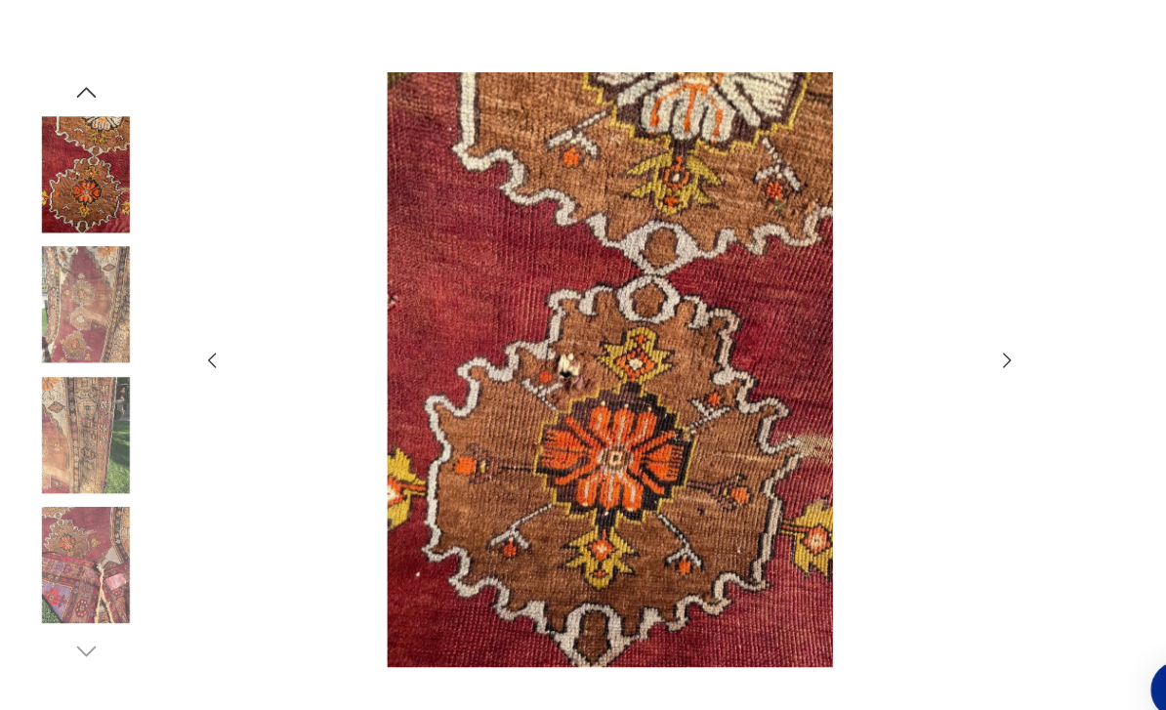
click at [966, 355] on icon "button" at bounding box center [962, 344] width 21 height 21
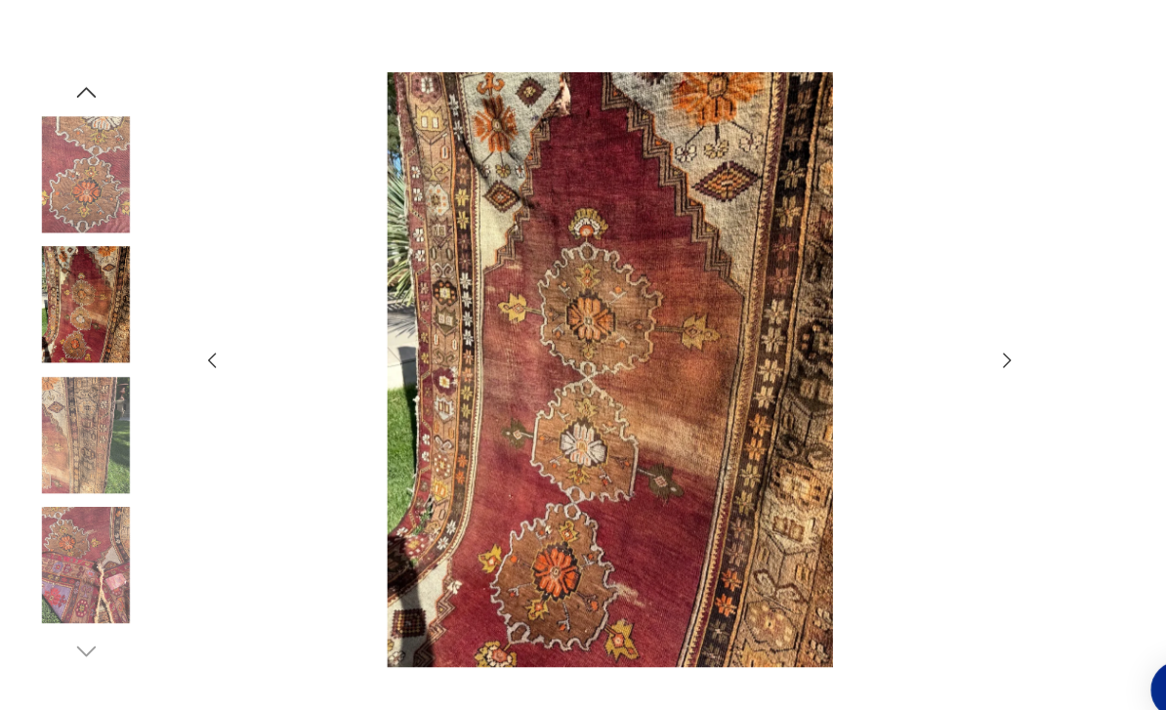
click at [967, 355] on icon "button" at bounding box center [962, 344] width 21 height 21
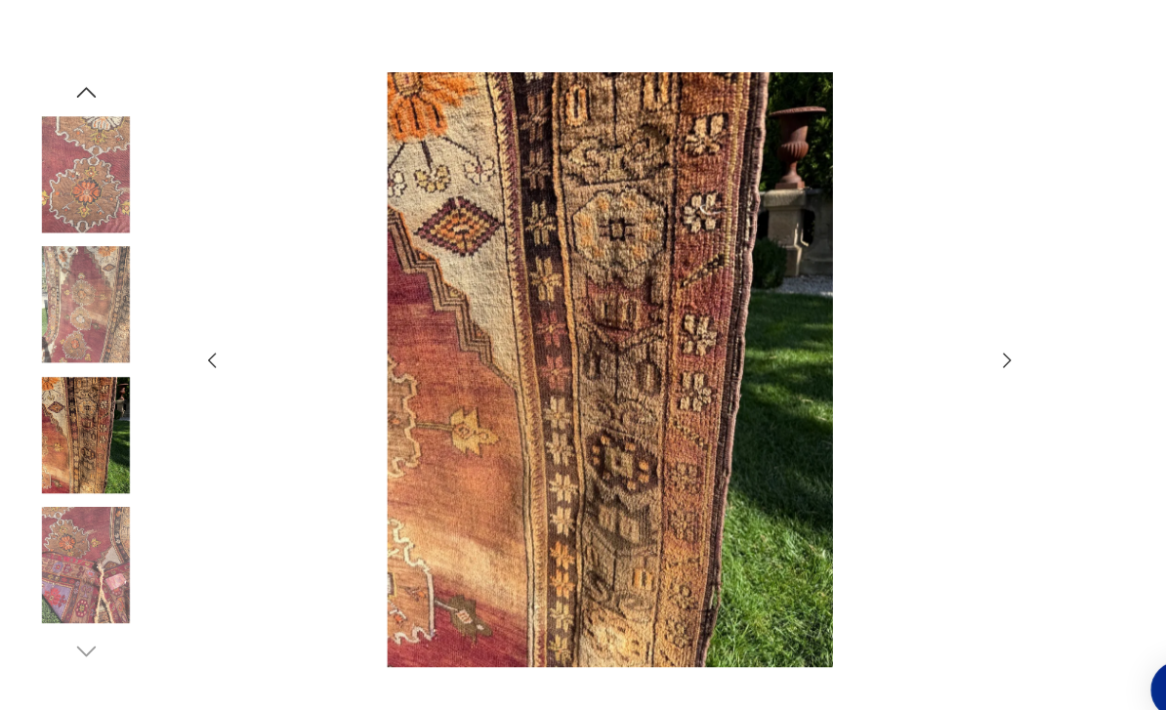
click at [970, 355] on icon "button" at bounding box center [962, 344] width 21 height 21
